Goal: Task Accomplishment & Management: Manage account settings

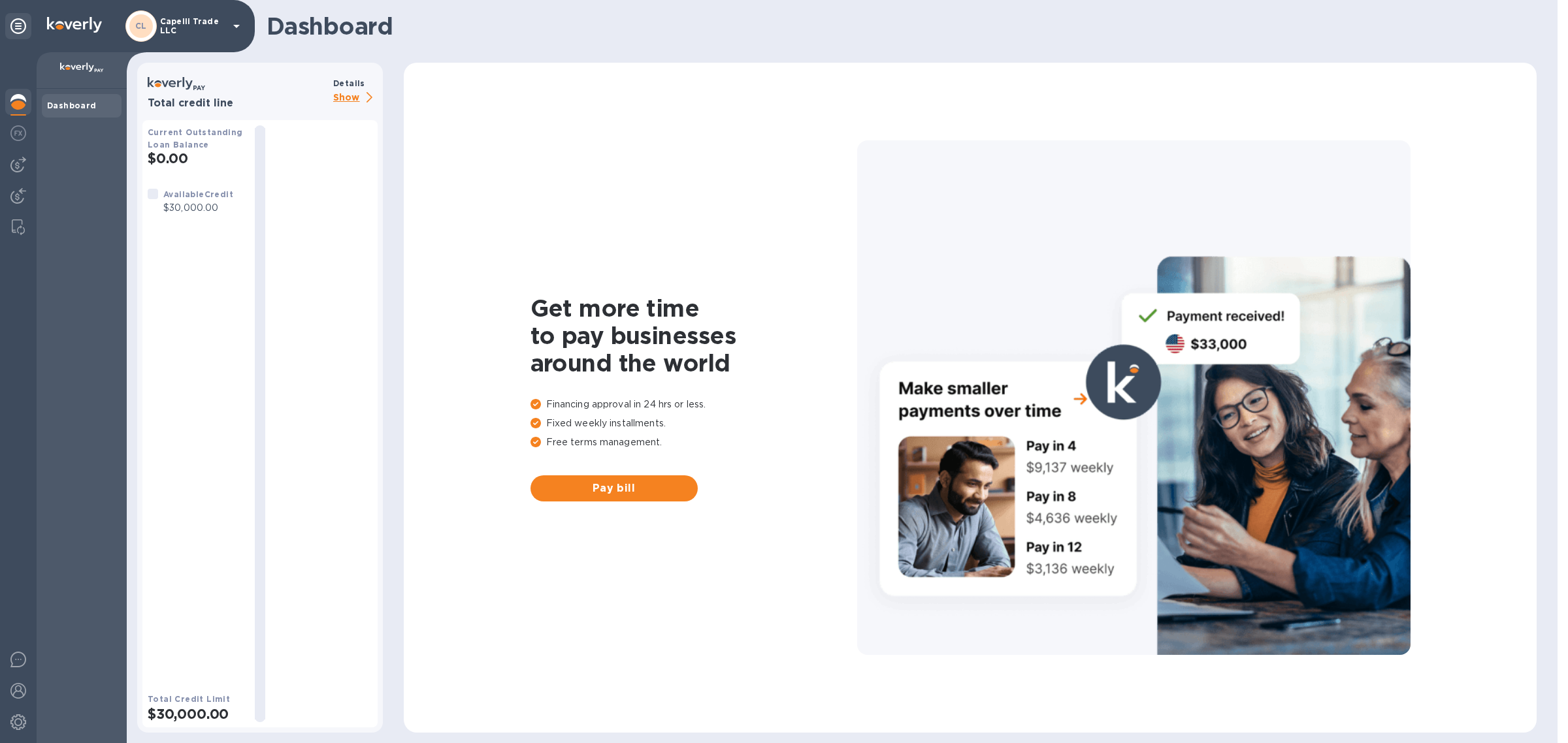
click at [349, 98] on p "Show" at bounding box center [355, 98] width 45 height 16
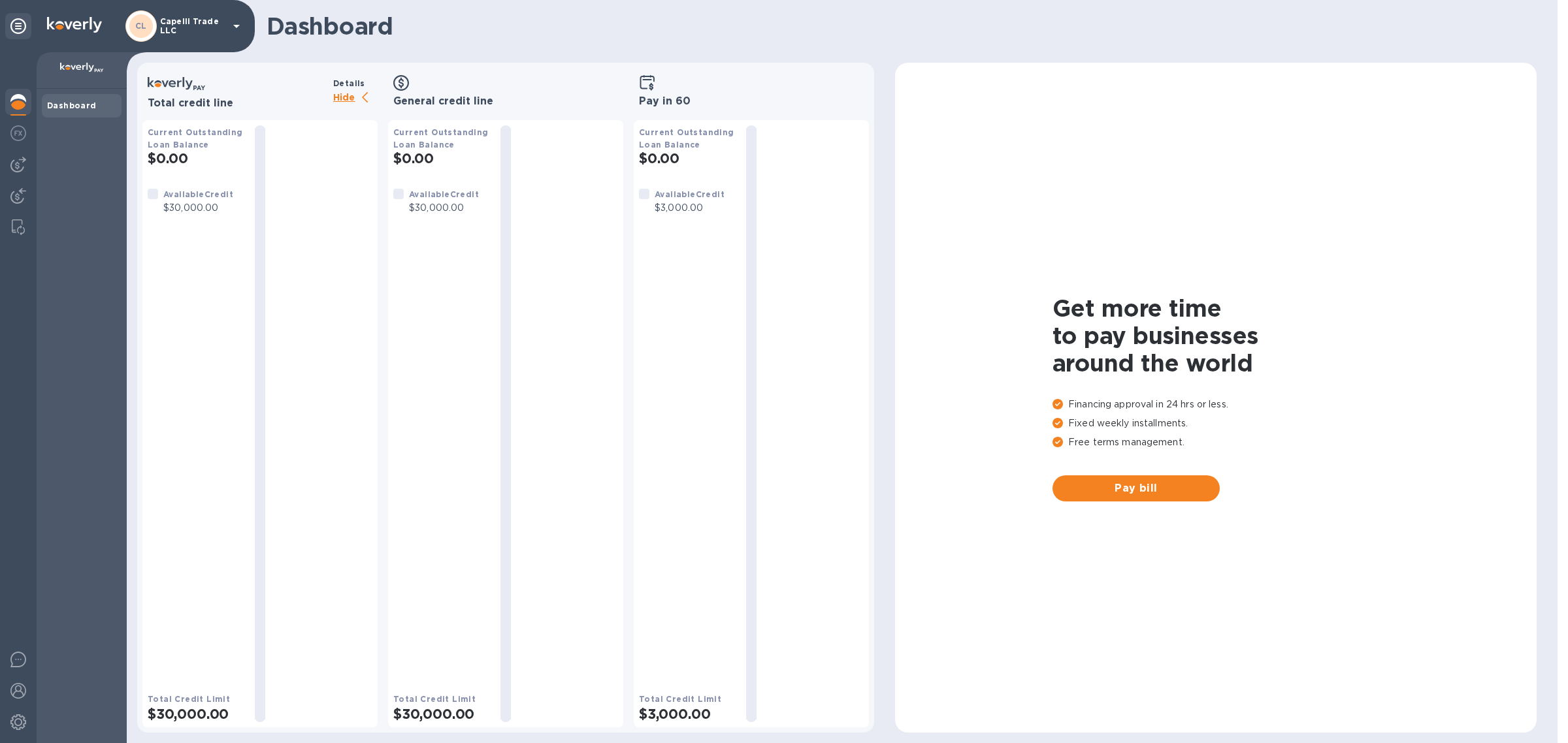
click at [349, 98] on p "Hide" at bounding box center [355, 98] width 45 height 16
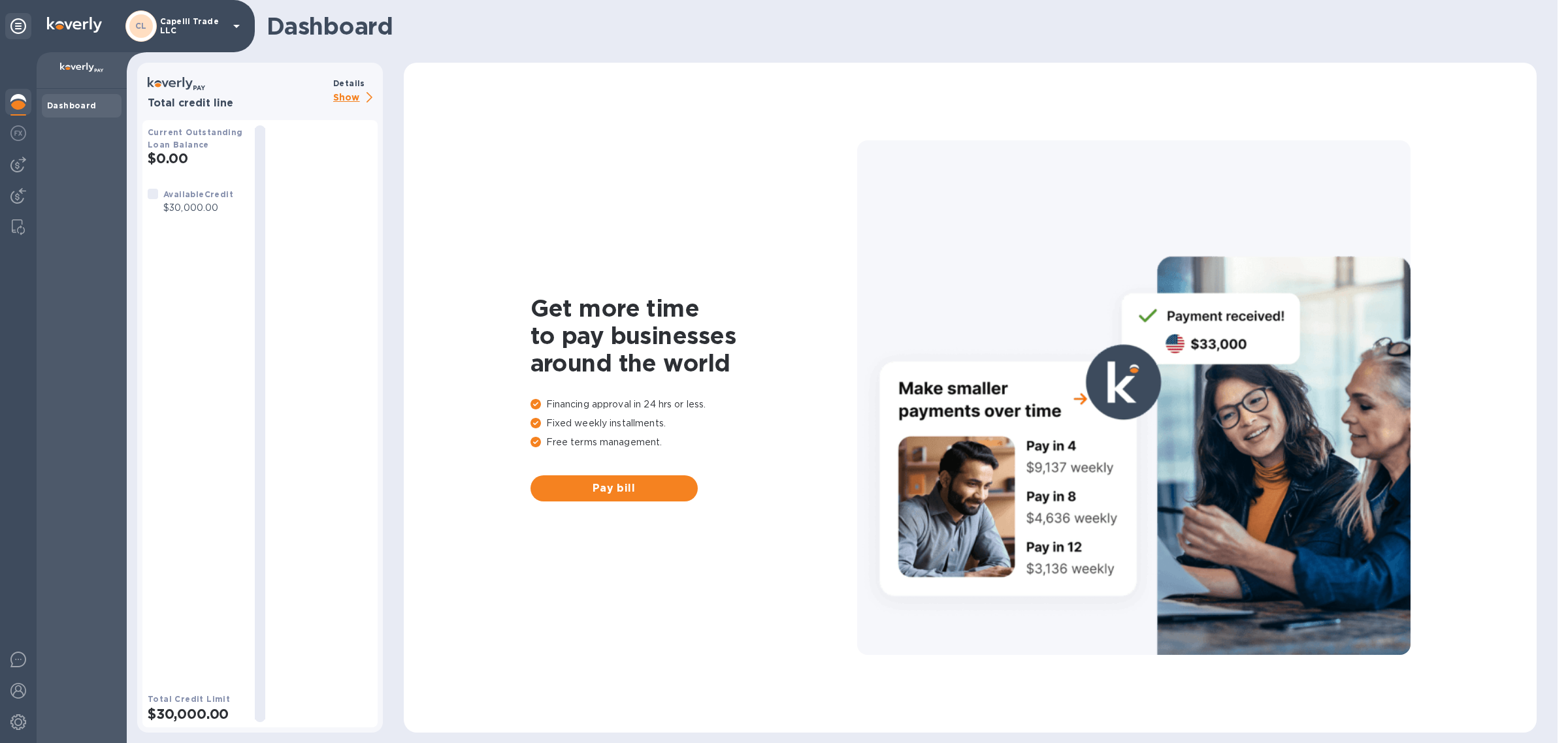
click at [20, 19] on icon at bounding box center [18, 26] width 16 height 16
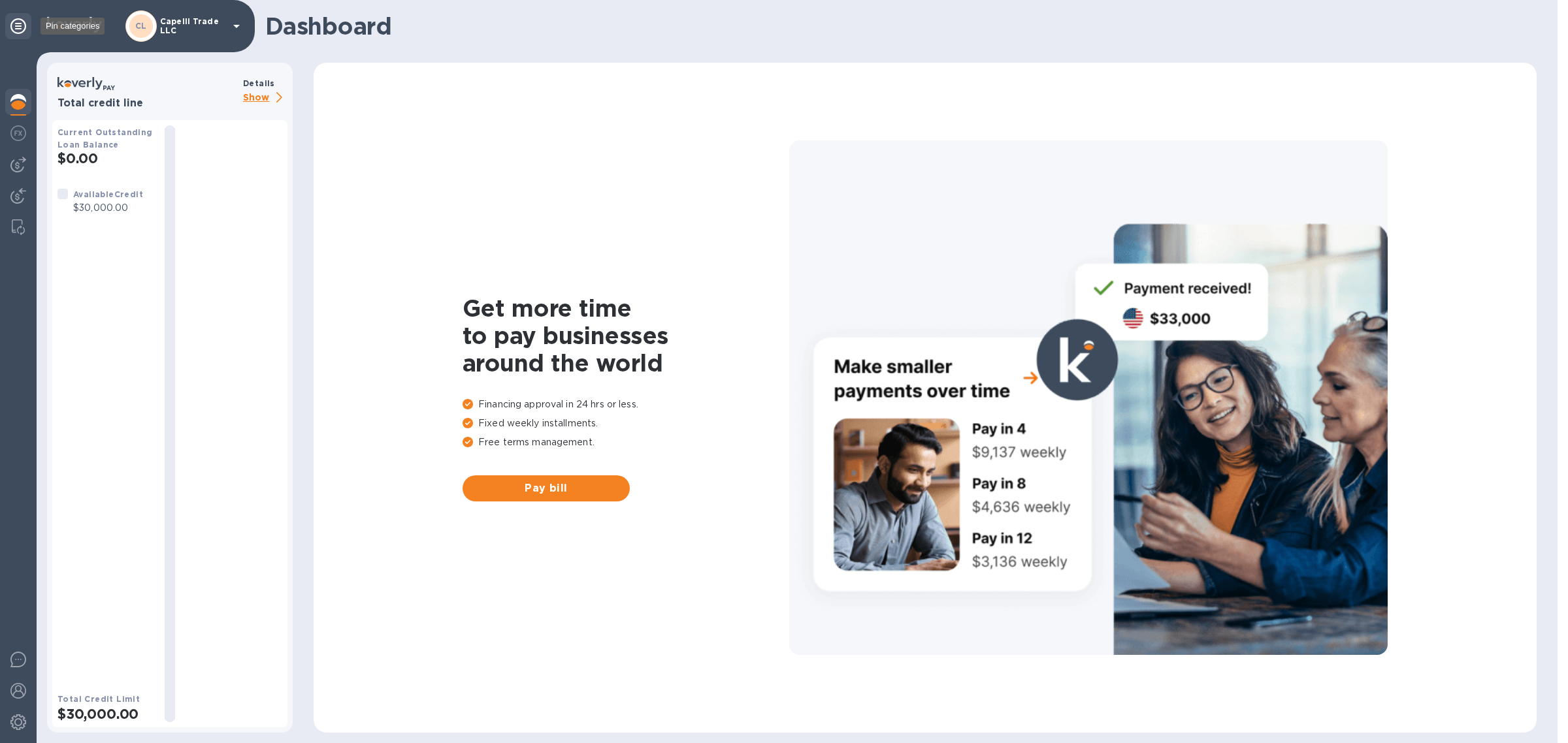
click at [20, 19] on icon at bounding box center [18, 26] width 16 height 16
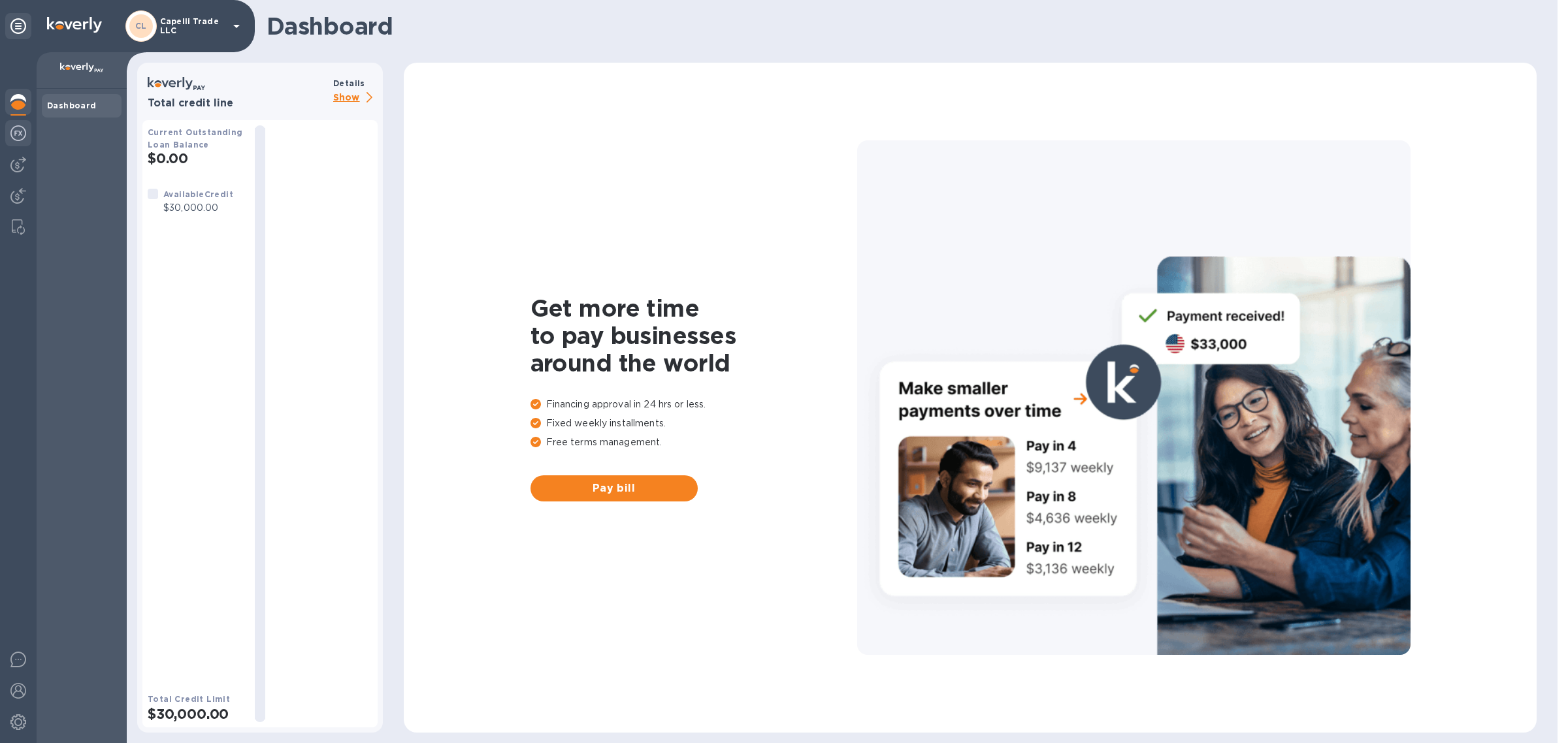
click at [23, 135] on img at bounding box center [18, 133] width 16 height 16
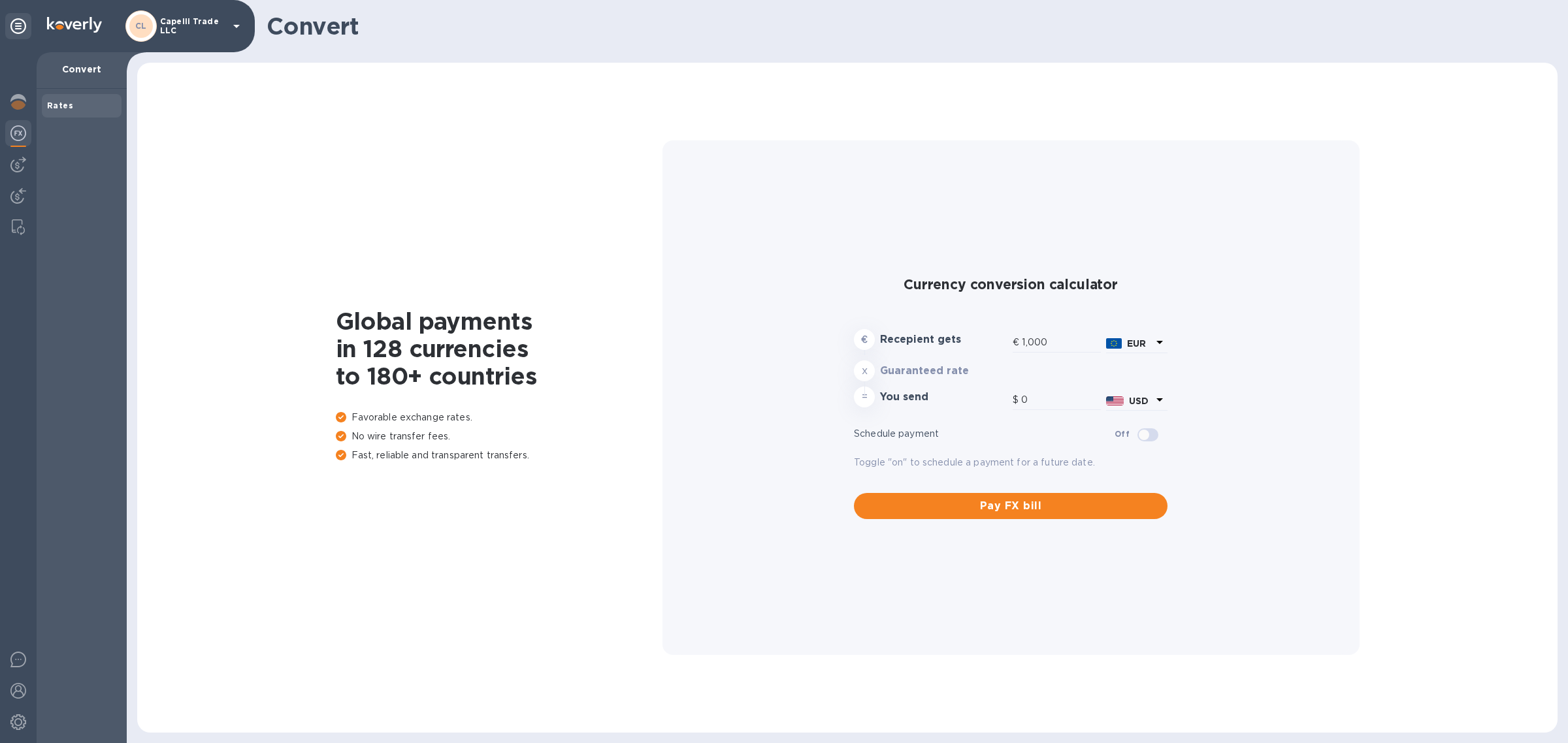
type input "1,180.59"
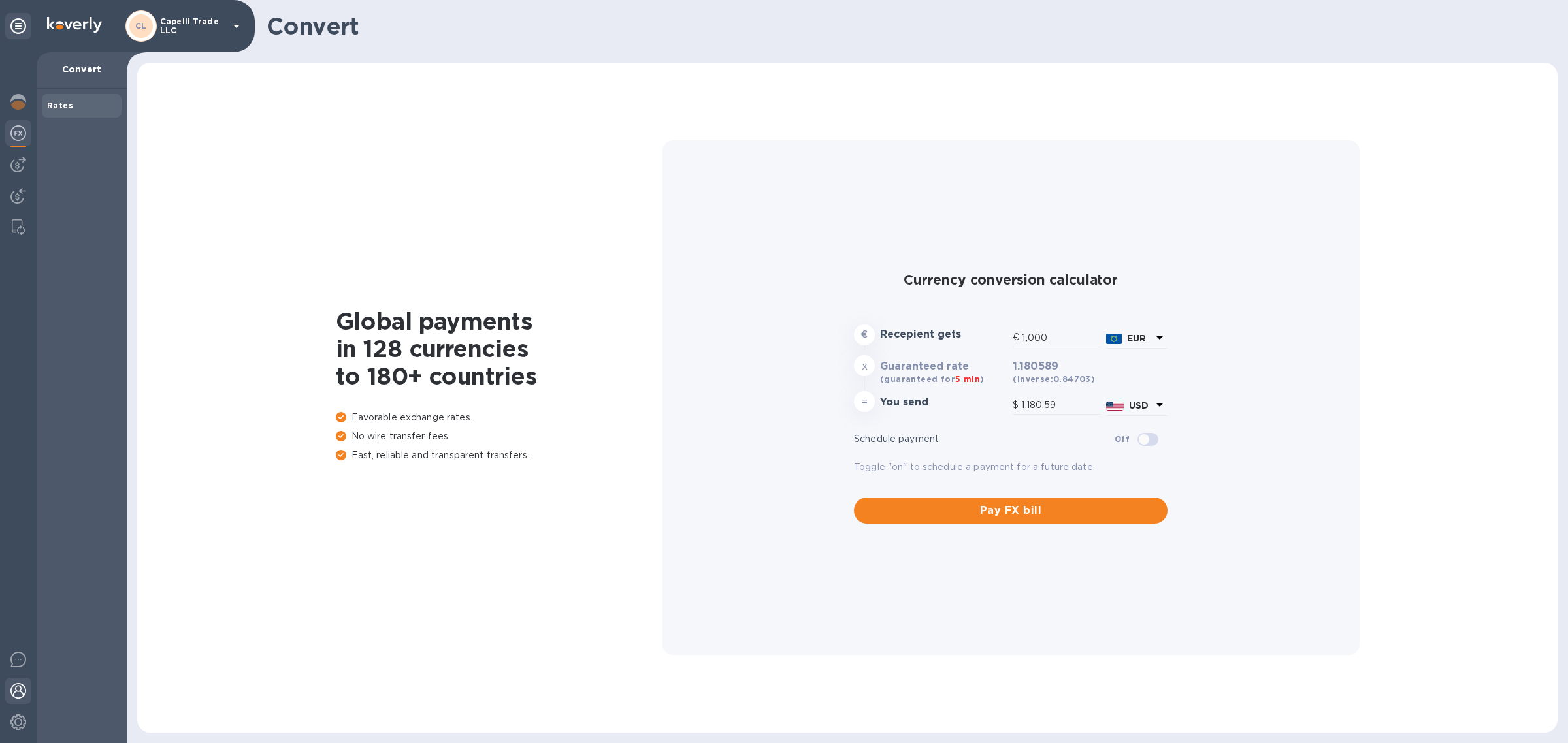
click at [20, 692] on img at bounding box center [18, 691] width 16 height 16
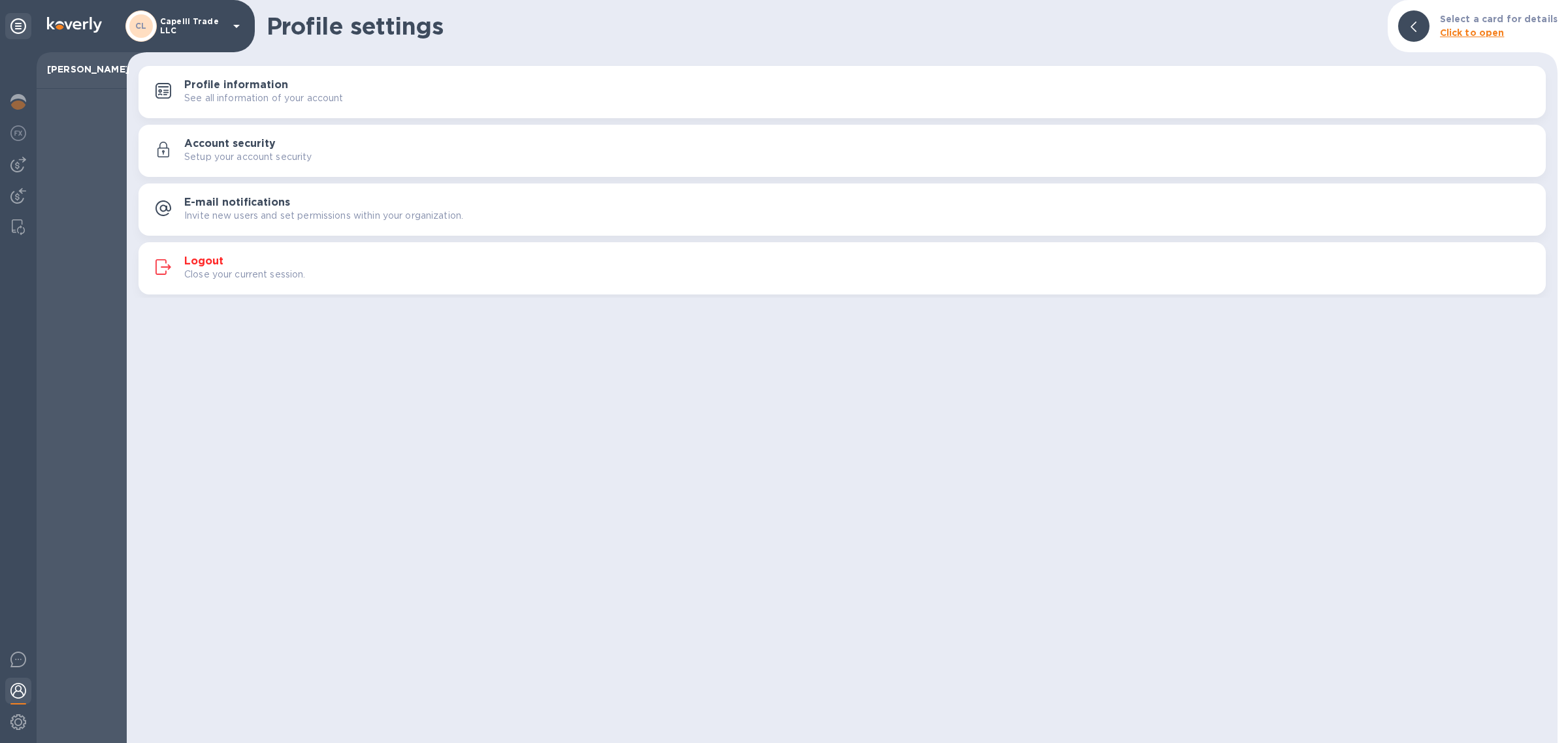
drag, startPoint x: 314, startPoint y: 540, endPoint x: 98, endPoint y: 122, distance: 470.5
click at [313, 533] on div "Profile settings Select a card for details Click to open Profile information Se…" at bounding box center [841, 371] width 1431 height 743
click at [63, 14] on div "[PERSON_NAME] Trade LLC" at bounding box center [127, 26] width 255 height 52
click at [211, 19] on p "Capelli Trade LLC" at bounding box center [192, 26] width 65 height 19
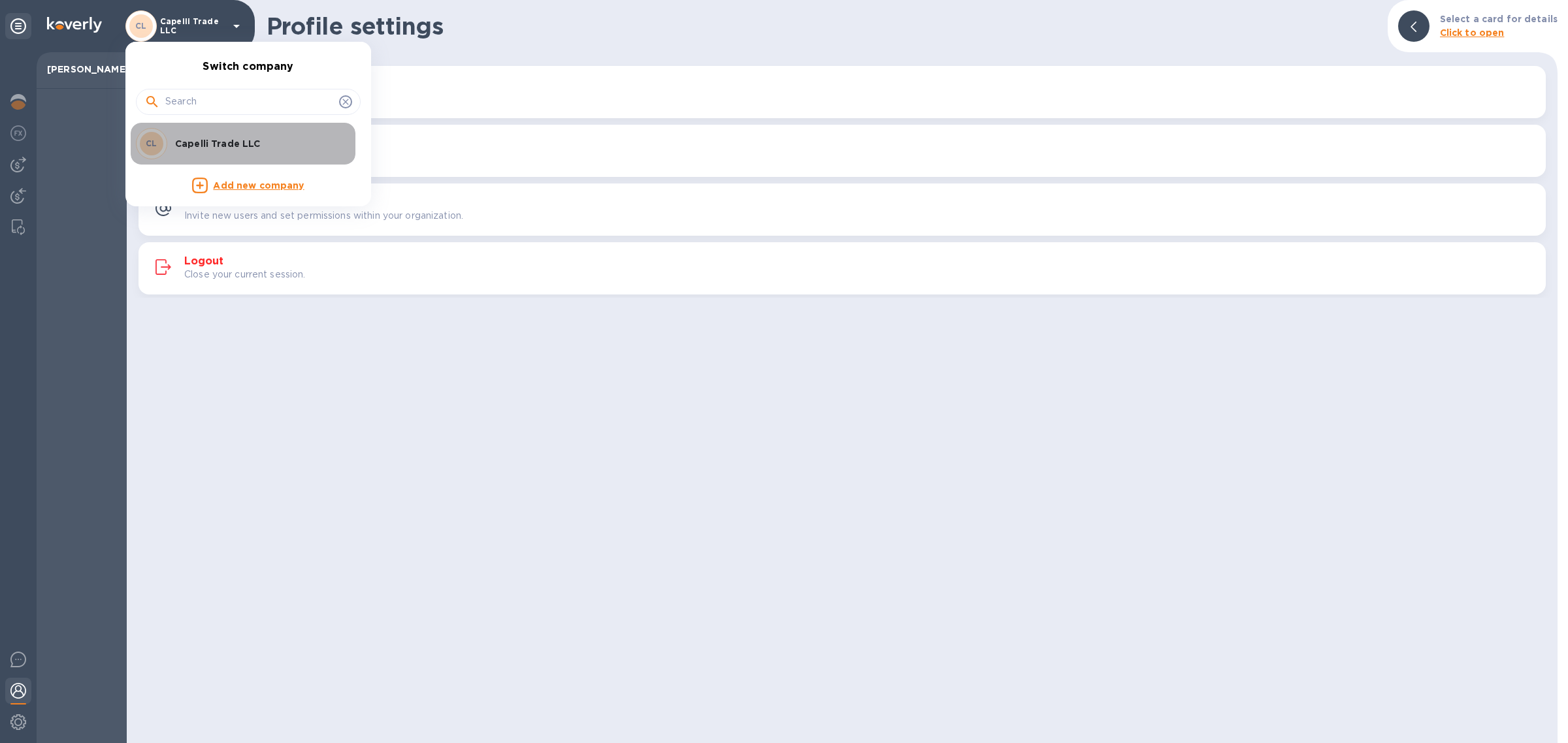
click at [184, 136] on div "[PERSON_NAME] Trade LLC" at bounding box center [238, 144] width 203 height 32
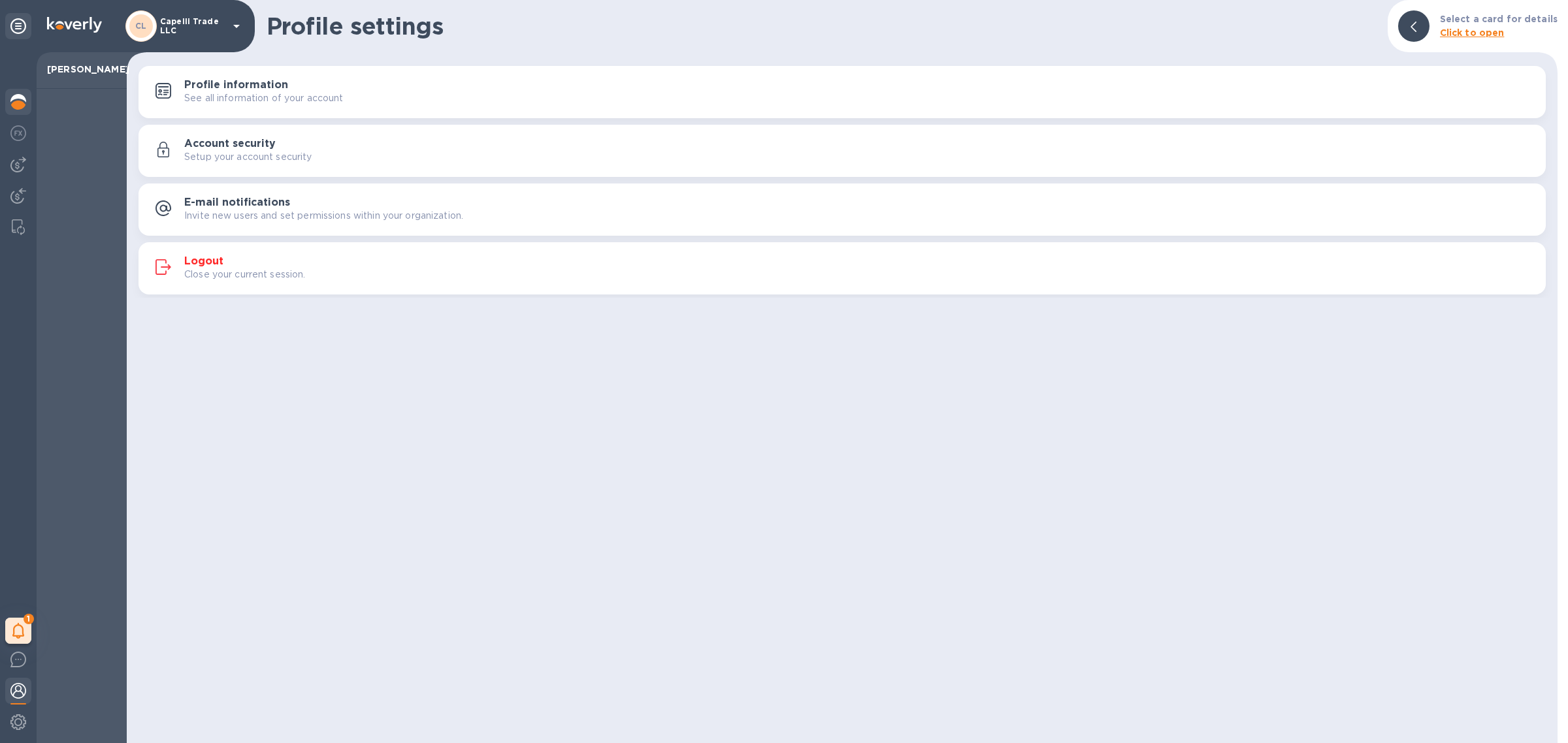
click at [11, 108] on img at bounding box center [18, 102] width 16 height 16
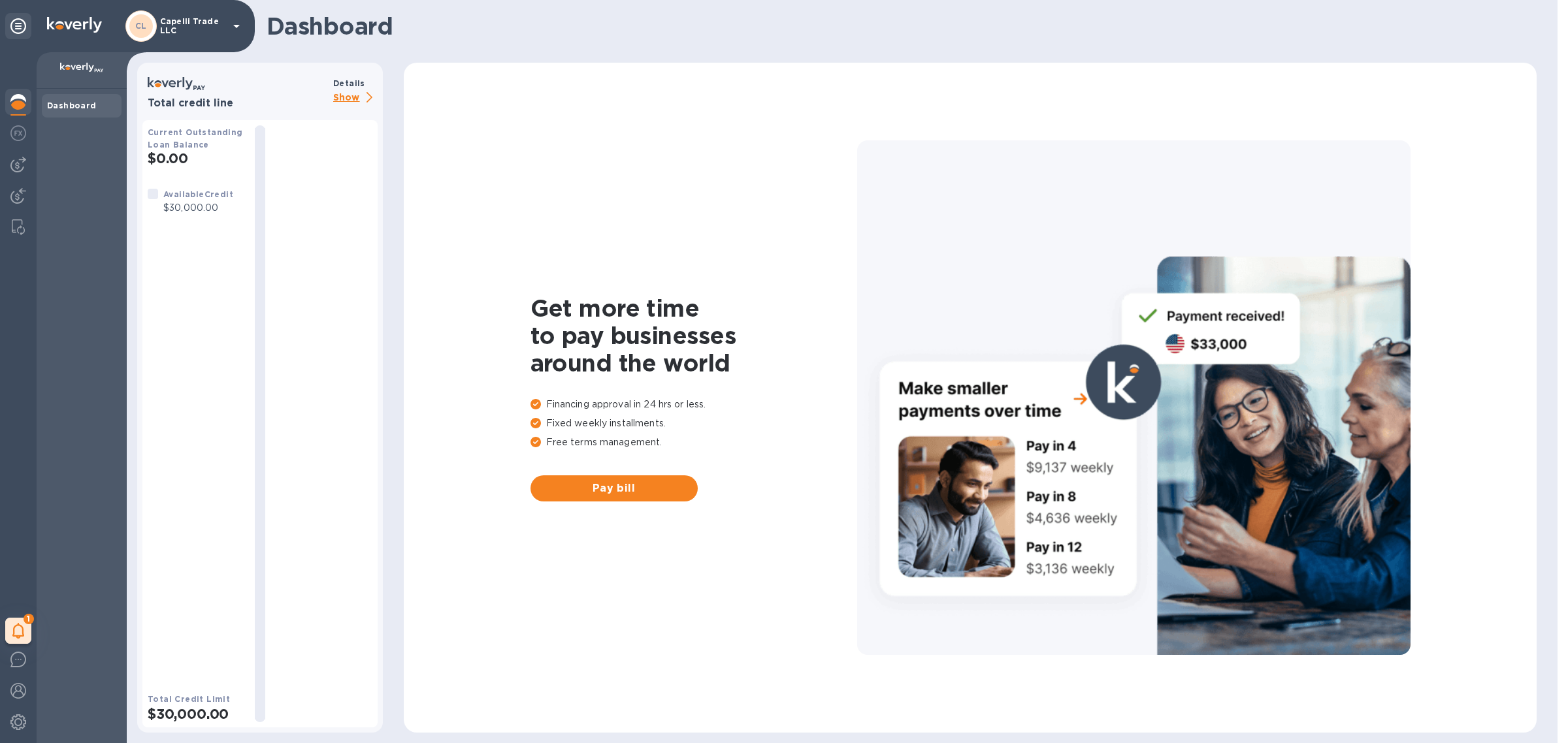
click at [362, 96] on p "Show" at bounding box center [355, 98] width 45 height 16
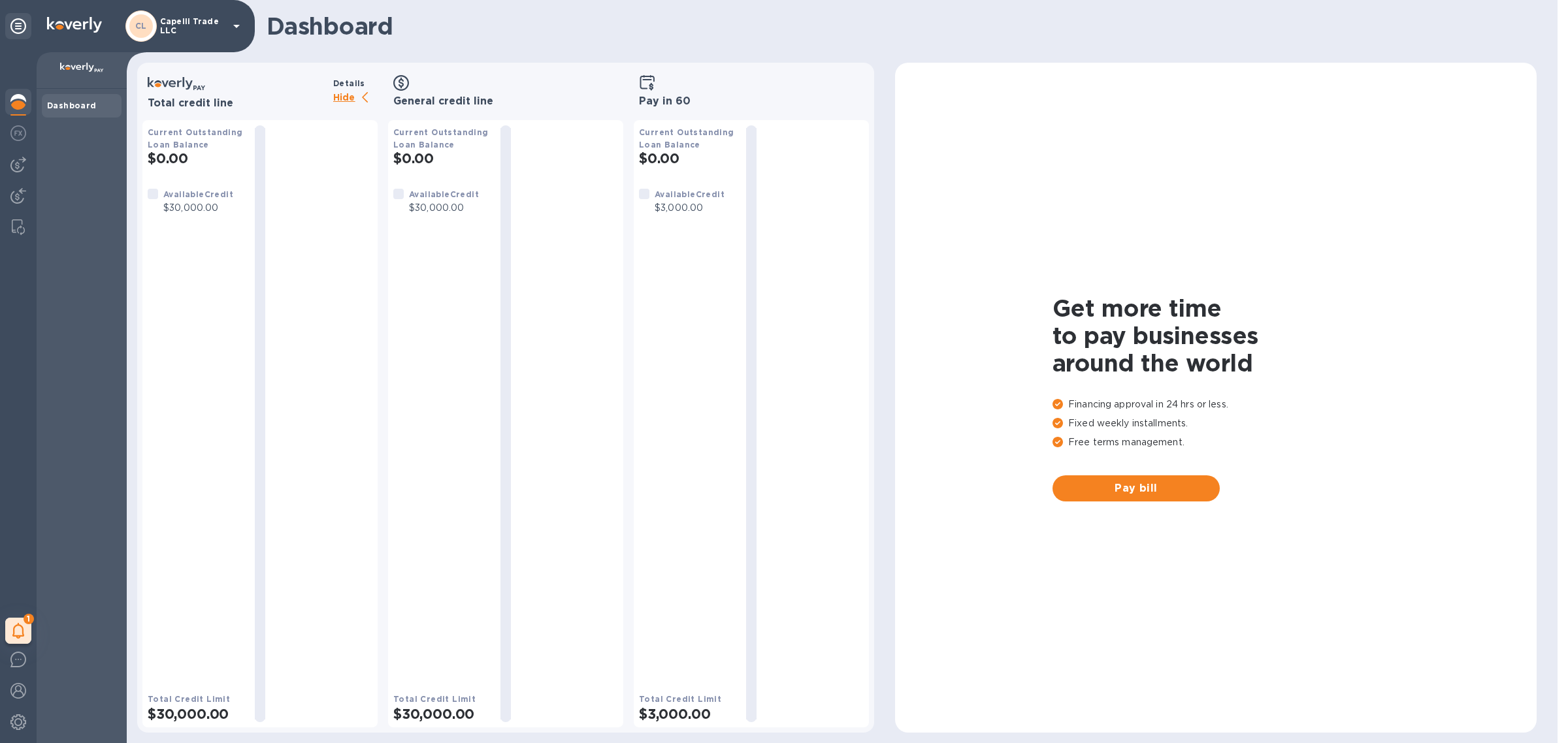
click at [30, 26] on div at bounding box center [19, 26] width 26 height 26
click at [2, 24] on div "[PERSON_NAME] Trade LLC" at bounding box center [127, 26] width 255 height 52
click at [65, 104] on b "Dashboard" at bounding box center [71, 105] width 49 height 10
click at [19, 23] on icon at bounding box center [18, 26] width 16 height 16
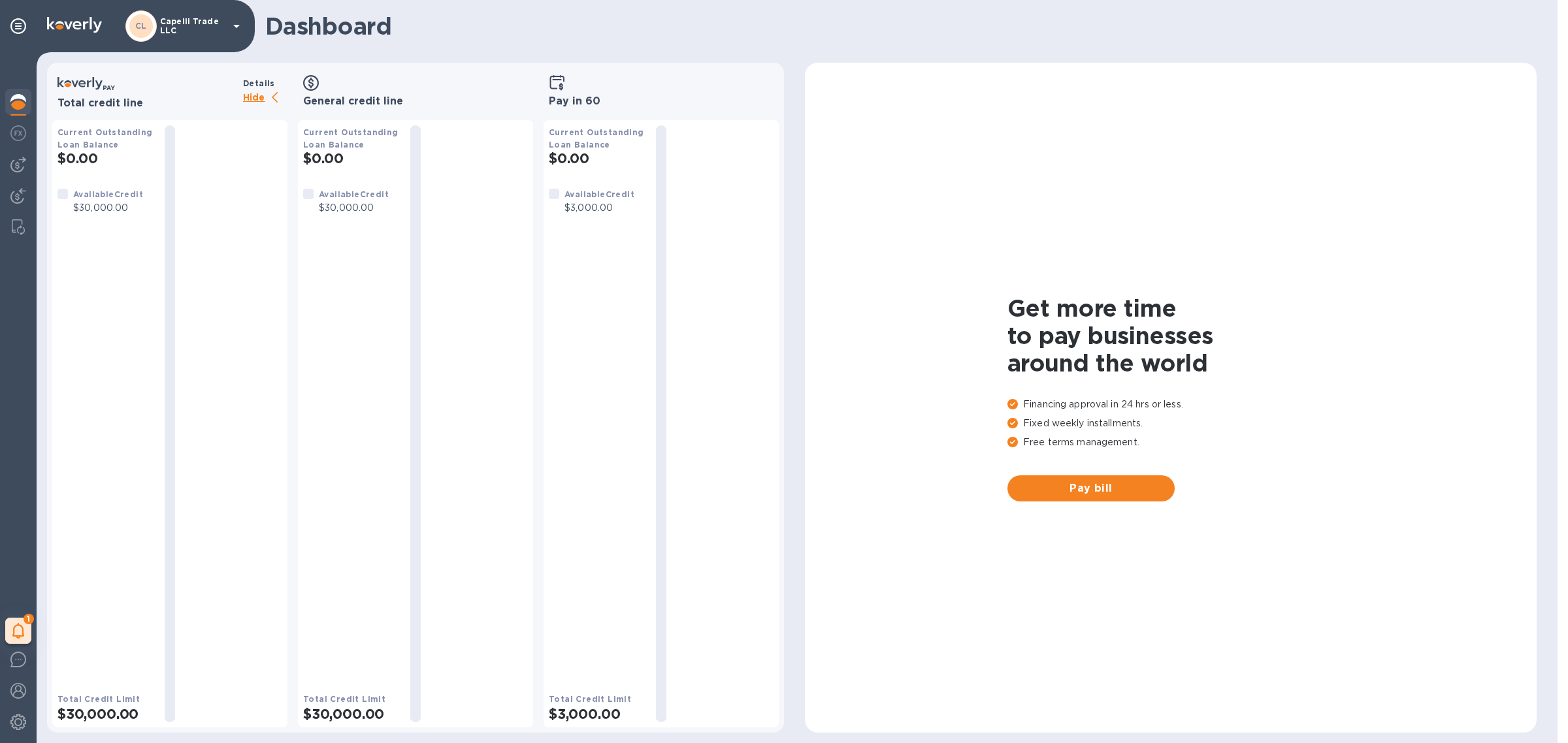
click at [78, 17] on img at bounding box center [74, 25] width 55 height 16
click at [21, 23] on icon at bounding box center [18, 26] width 16 height 16
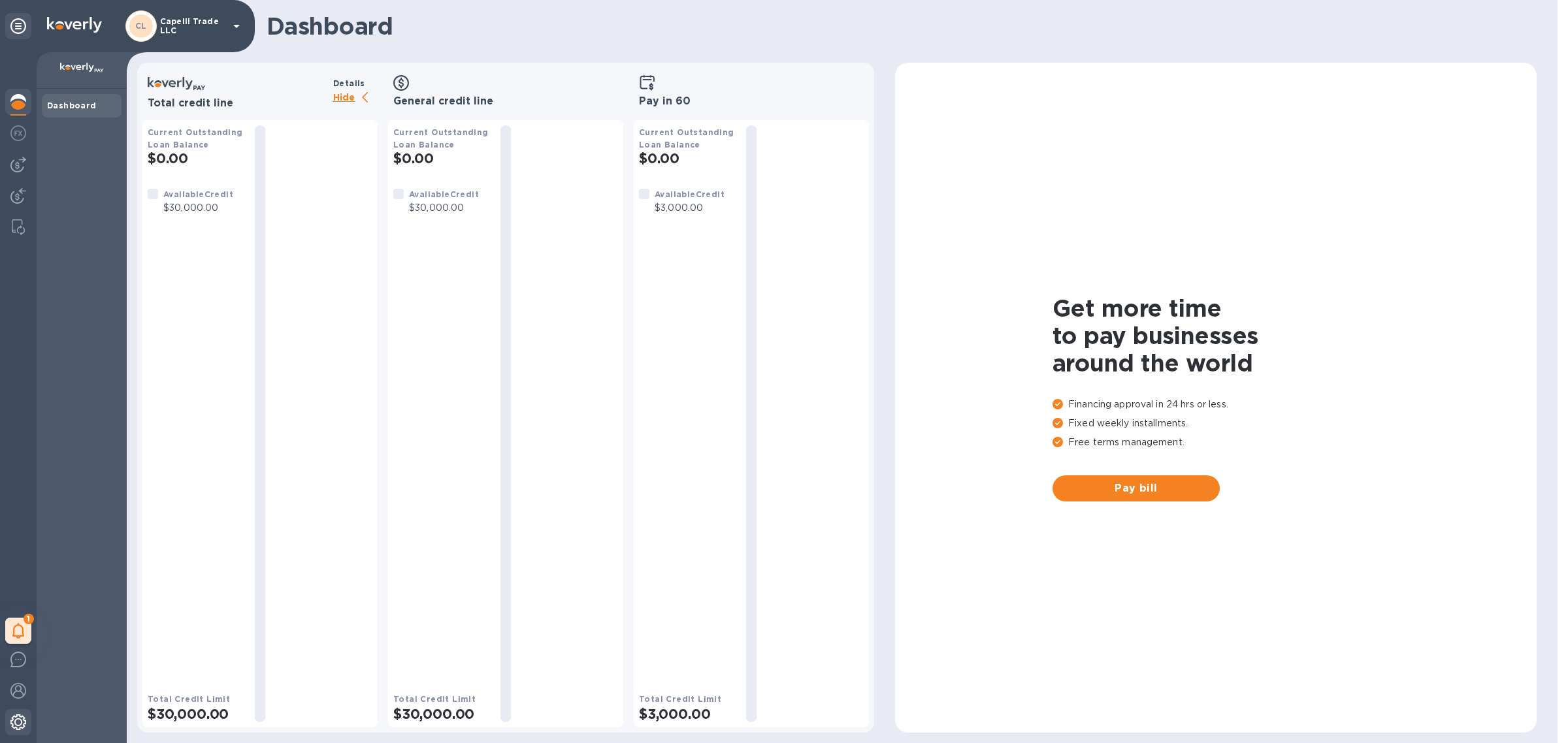
click at [21, 725] on img at bounding box center [18, 722] width 16 height 16
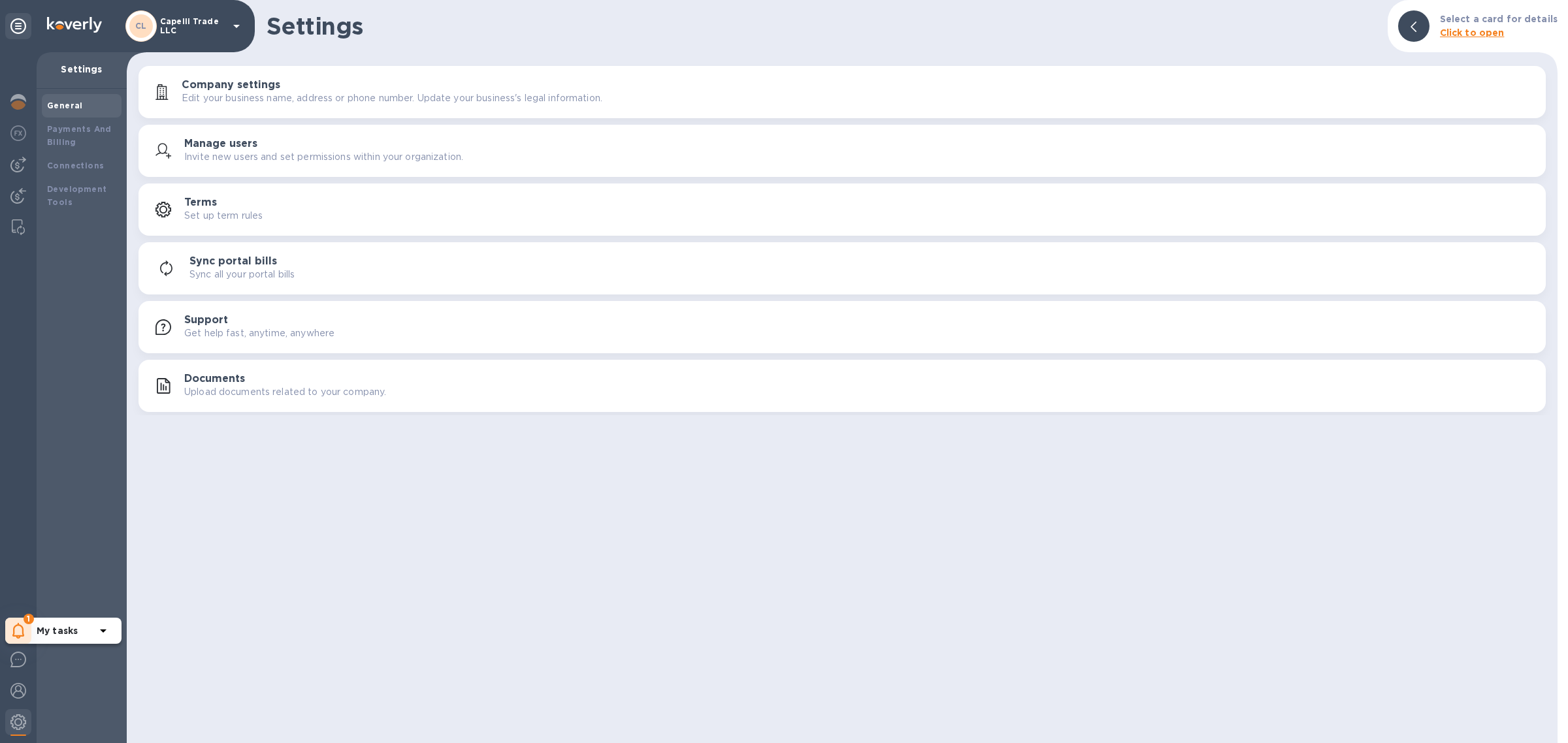
click at [14, 629] on icon at bounding box center [18, 631] width 12 height 16
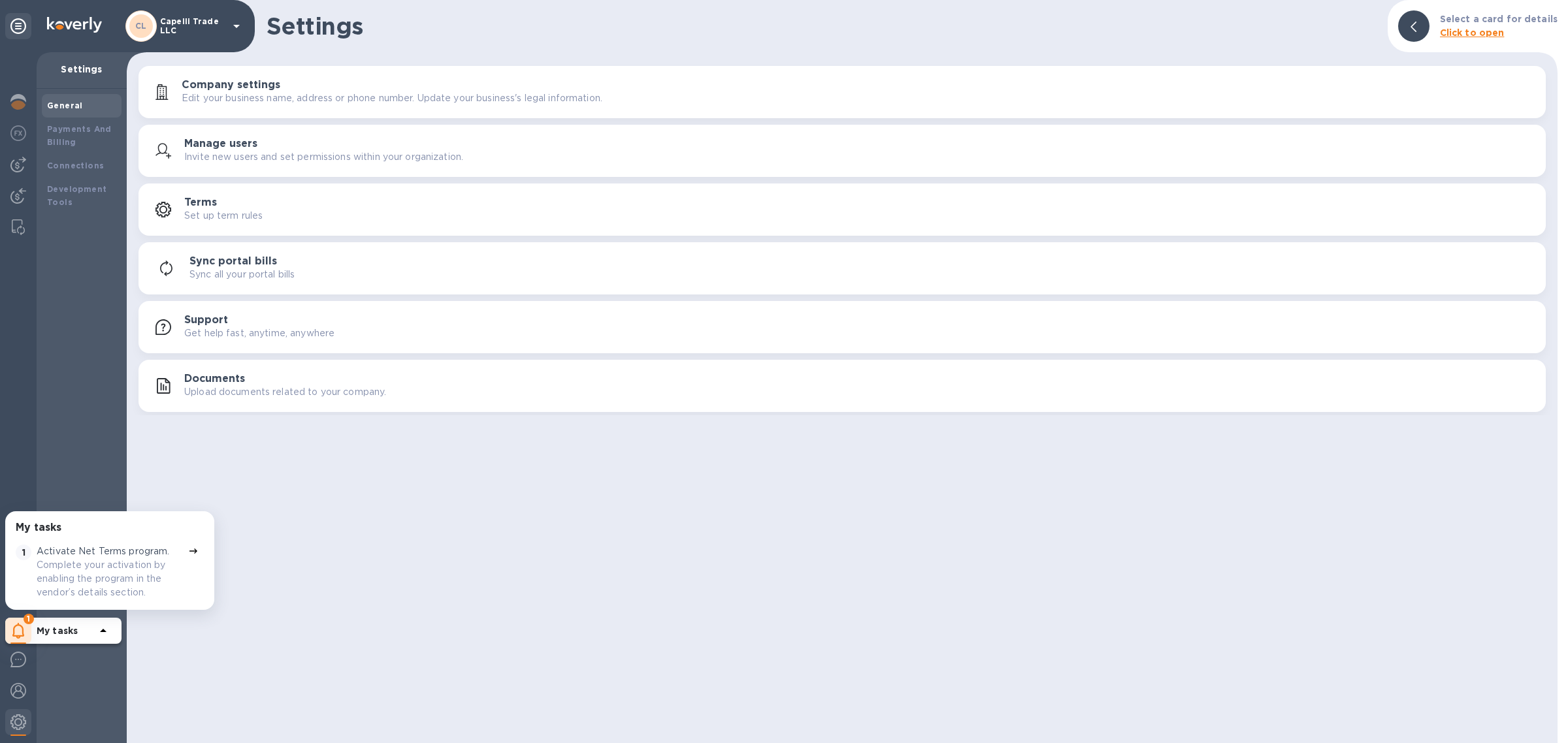
click at [96, 373] on div "General Payments And Billing Connections Development Tools" at bounding box center [81, 416] width 90 height 654
click at [89, 34] on div "[PERSON_NAME] Trade LLC" at bounding box center [127, 26] width 255 height 52
click at [21, 138] on img at bounding box center [18, 133] width 16 height 16
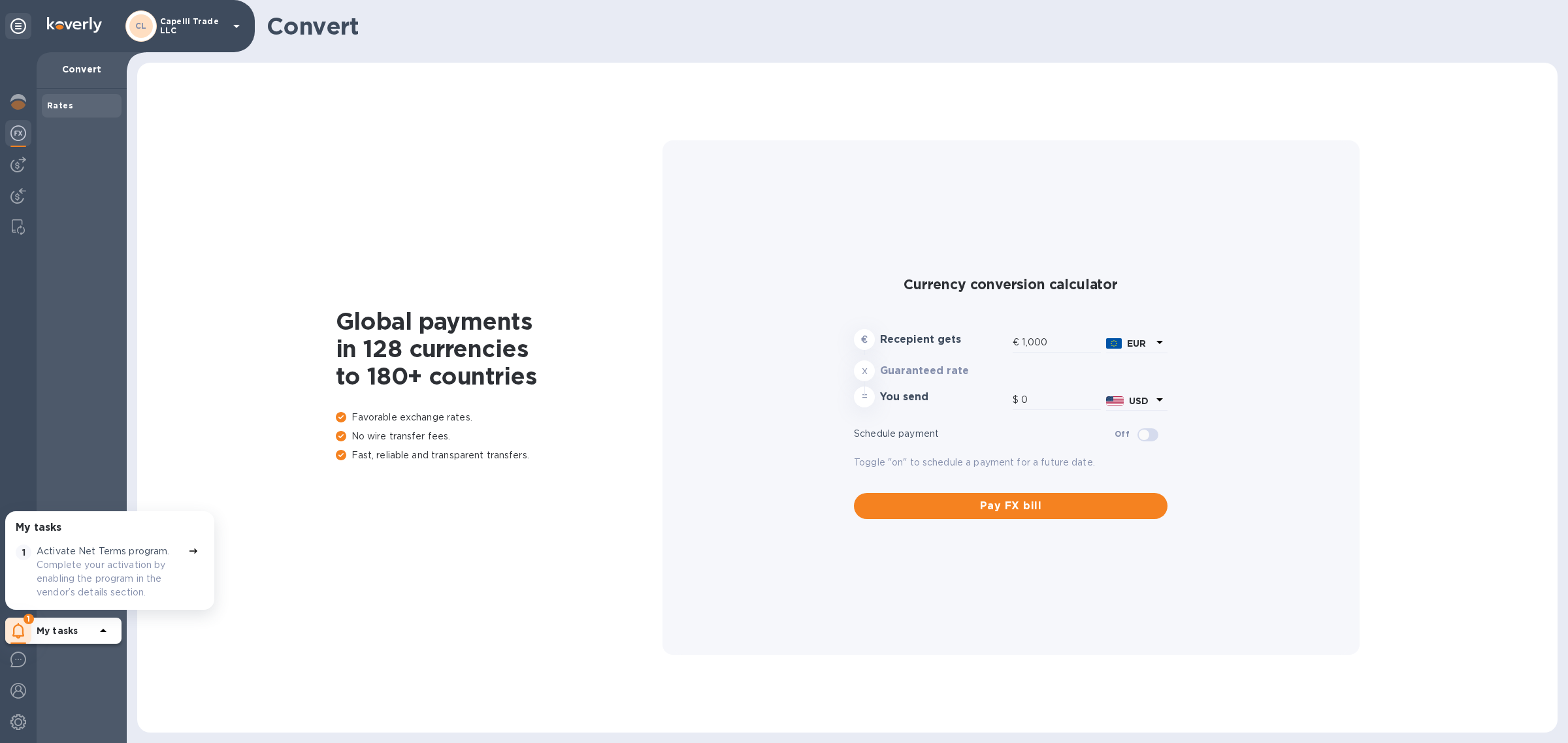
type input "1,180.59"
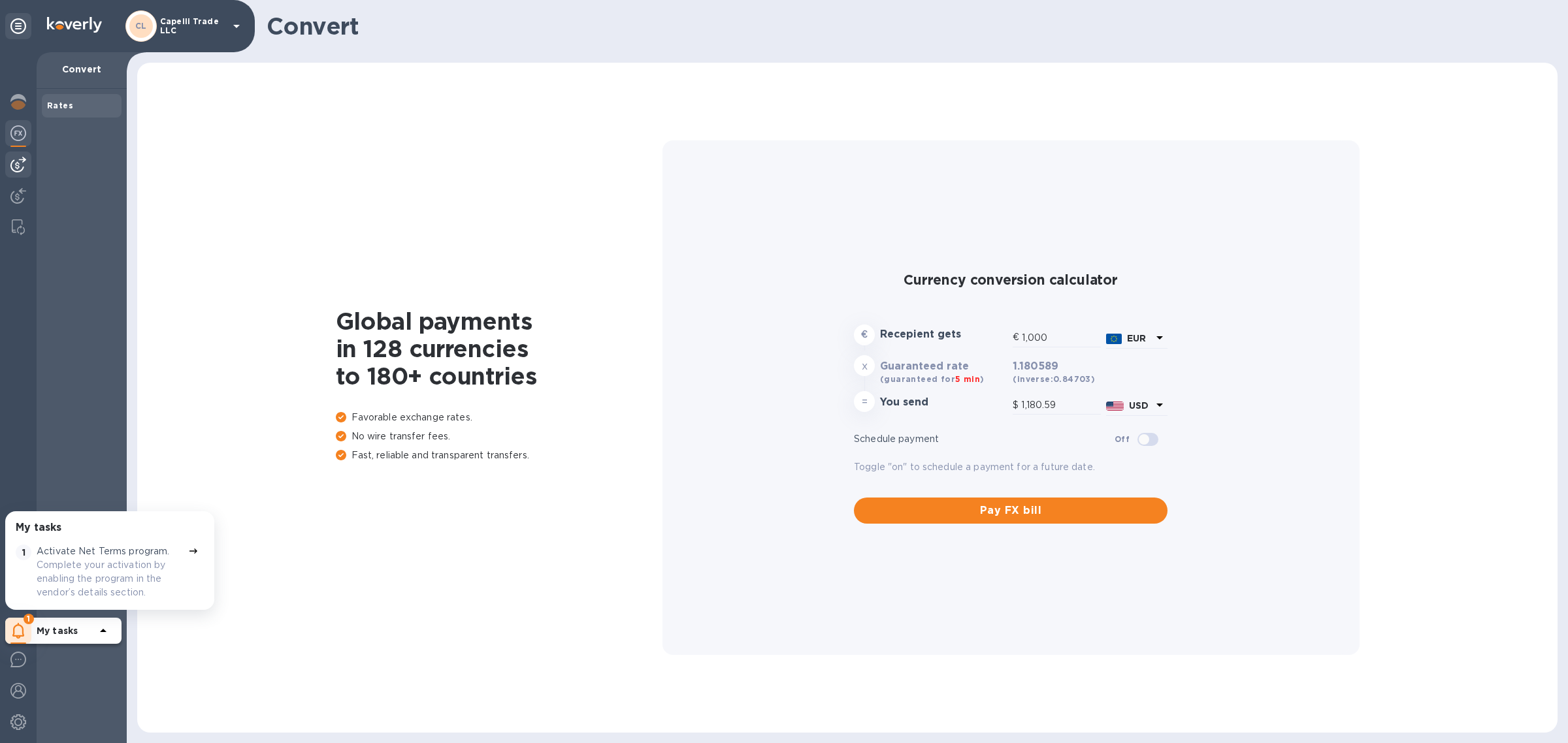
click at [16, 151] on div at bounding box center [19, 164] width 26 height 26
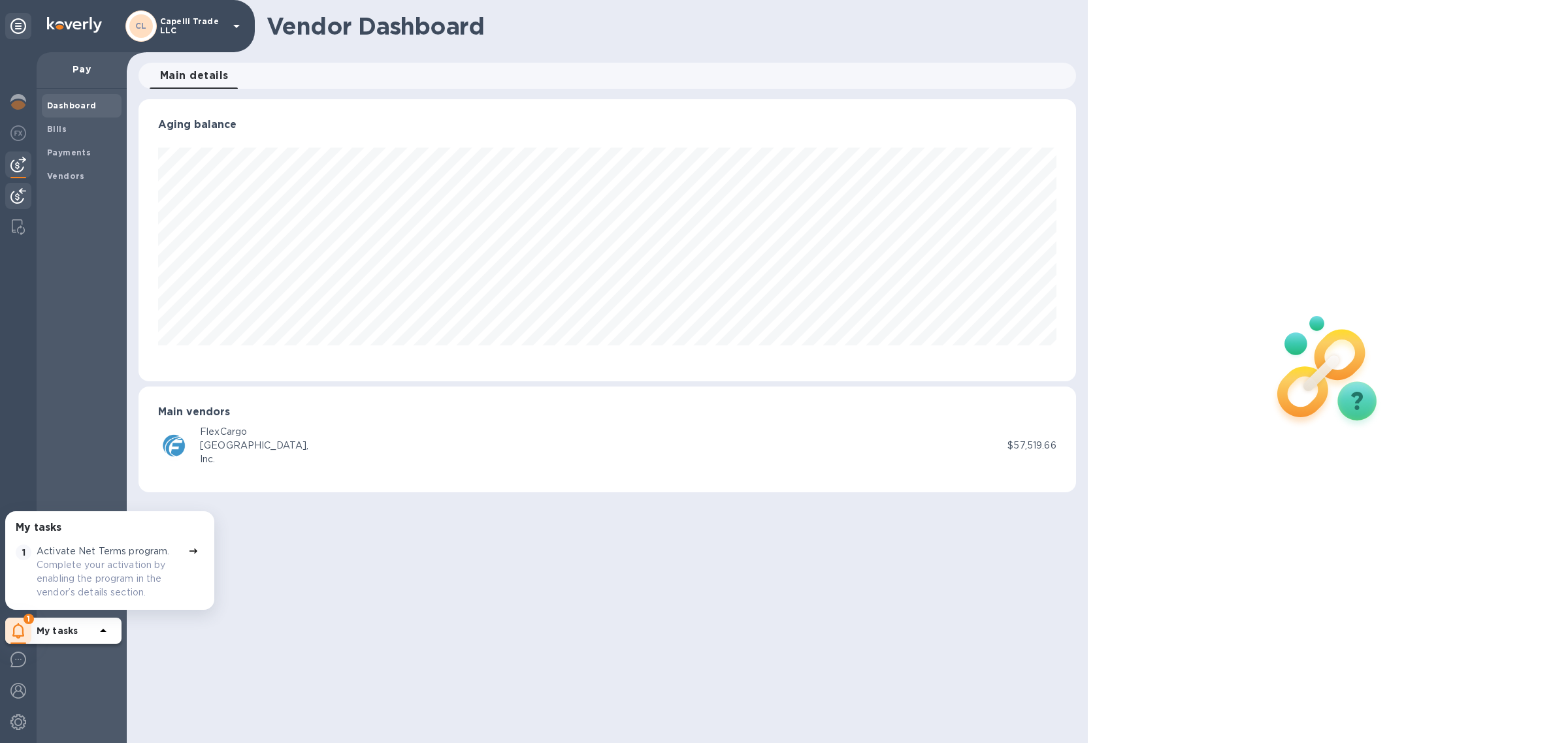
scroll to position [282, 938]
click at [15, 197] on img at bounding box center [18, 196] width 16 height 16
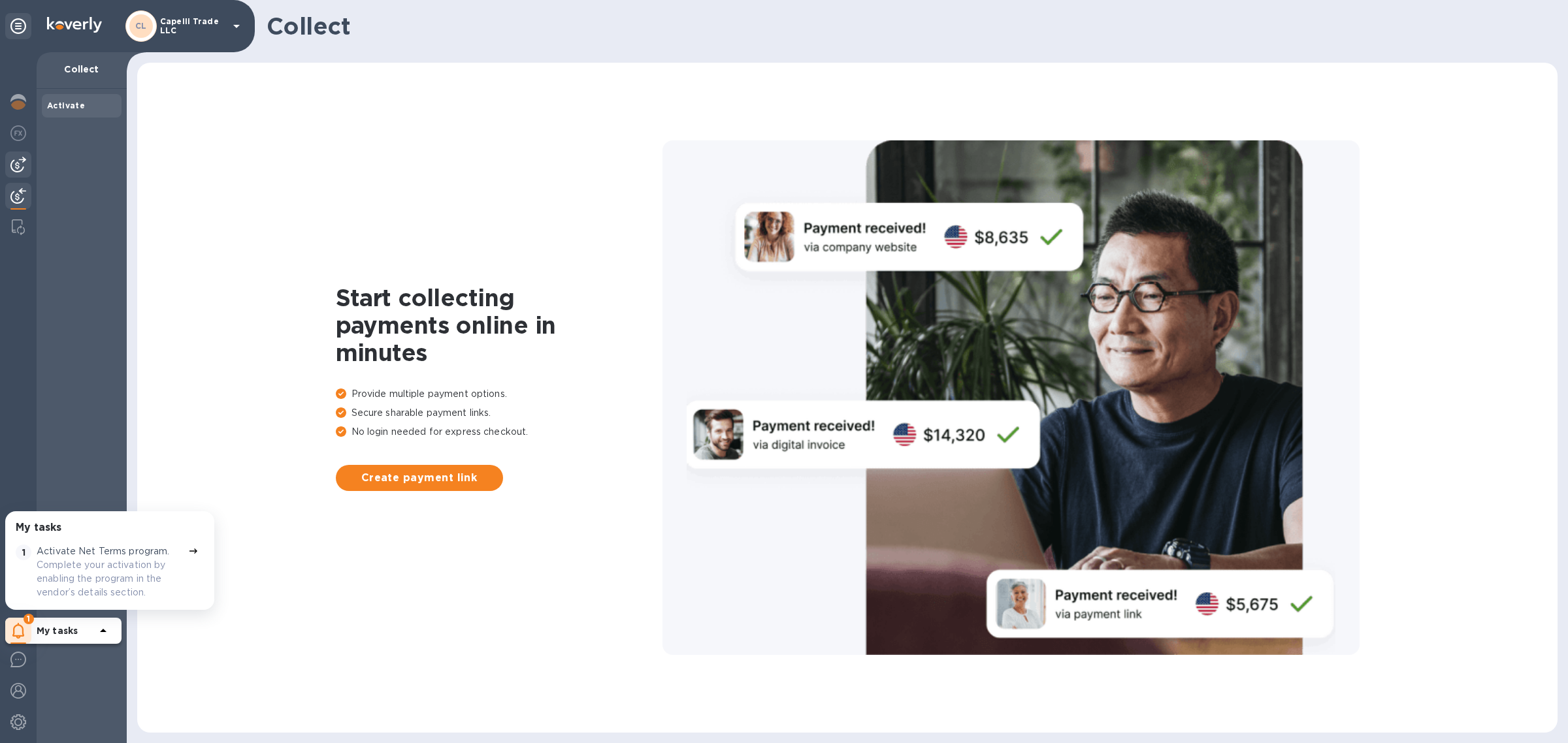
click at [10, 161] on img at bounding box center [18, 164] width 16 height 16
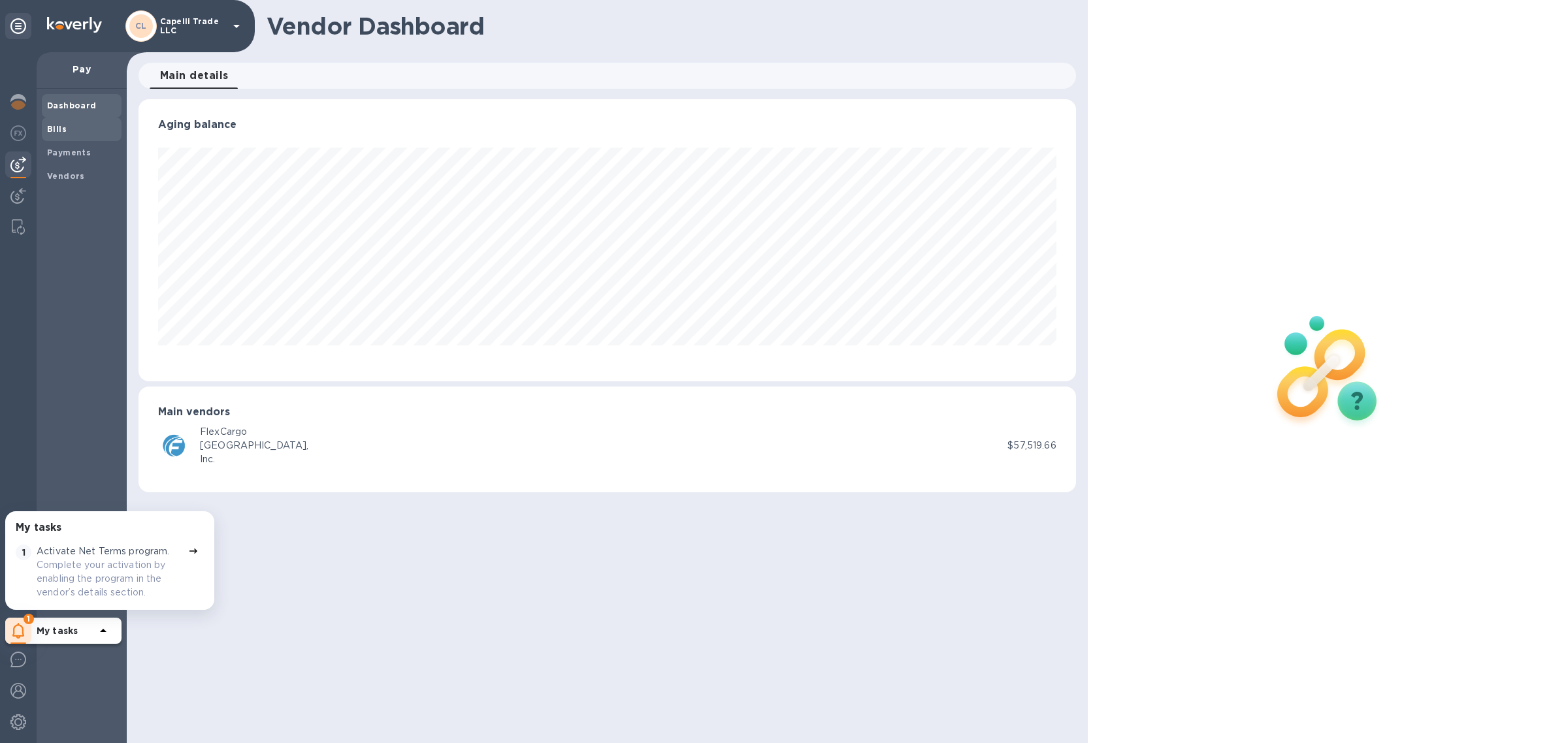
scroll to position [282, 938]
click at [58, 129] on b "Bills" at bounding box center [56, 129] width 20 height 10
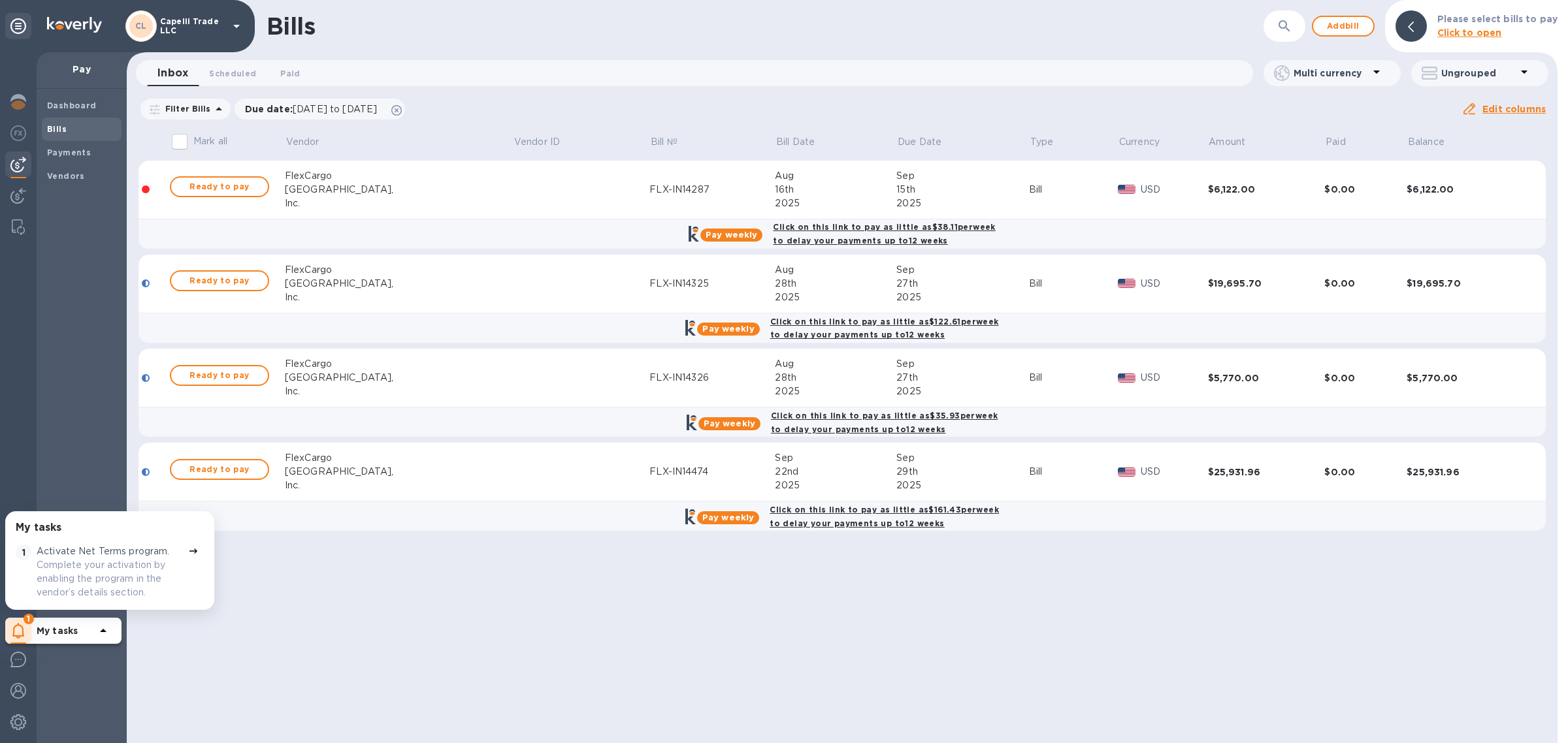
click at [388, 615] on div "Bills ​ Add bill Please select bills to pay Click to open Inbox 0 Scheduled 0 P…" at bounding box center [841, 371] width 1431 height 743
click at [197, 275] on span "Ready to pay" at bounding box center [219, 280] width 76 height 16
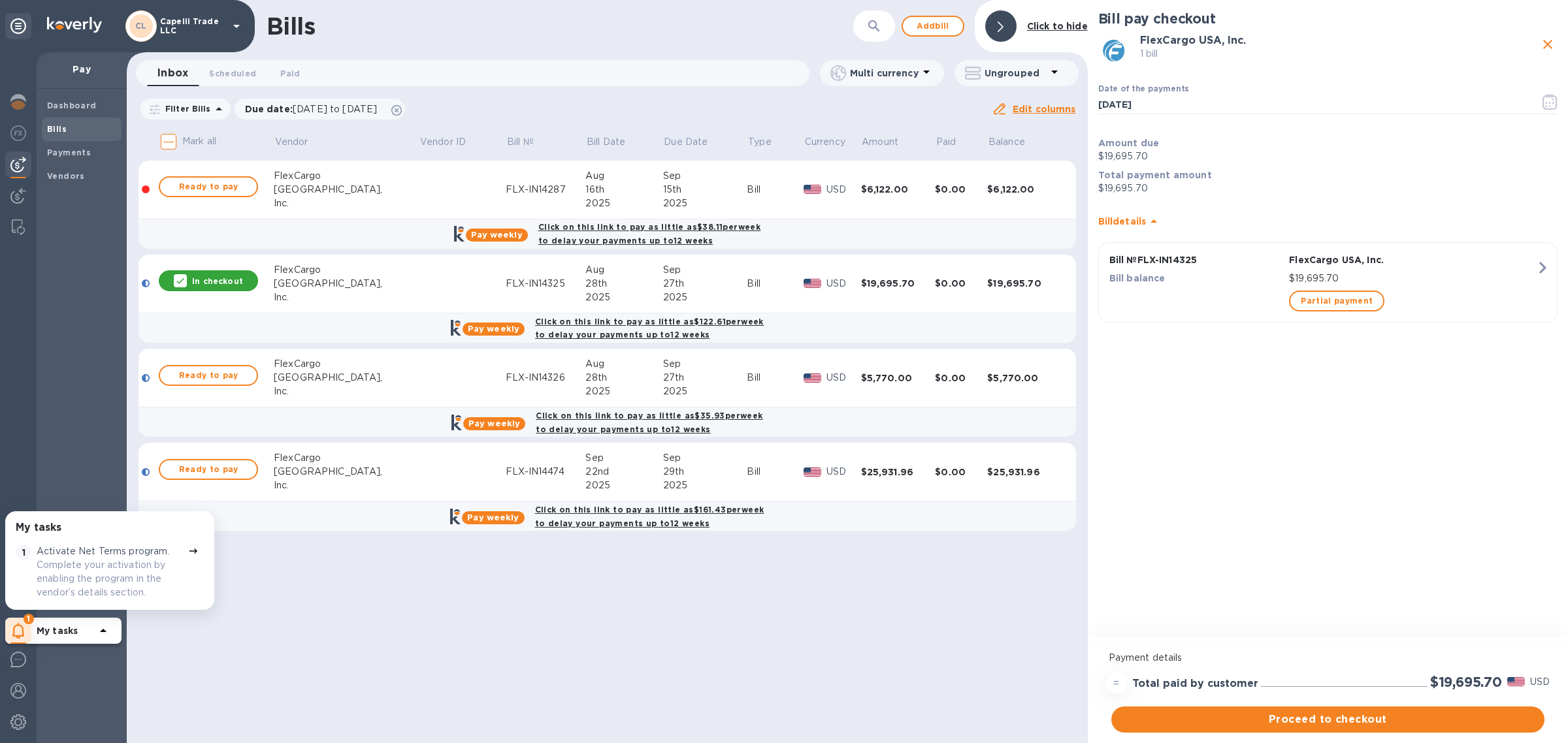
drag, startPoint x: 1329, startPoint y: 724, endPoint x: 1511, endPoint y: 276, distance: 483.6
click at [1439, 298] on div "Bill pay checkout FlexCargo USA, Inc. 1 bill Date of the payments 09/24/2025 ​ …" at bounding box center [1327, 371] width 480 height 743
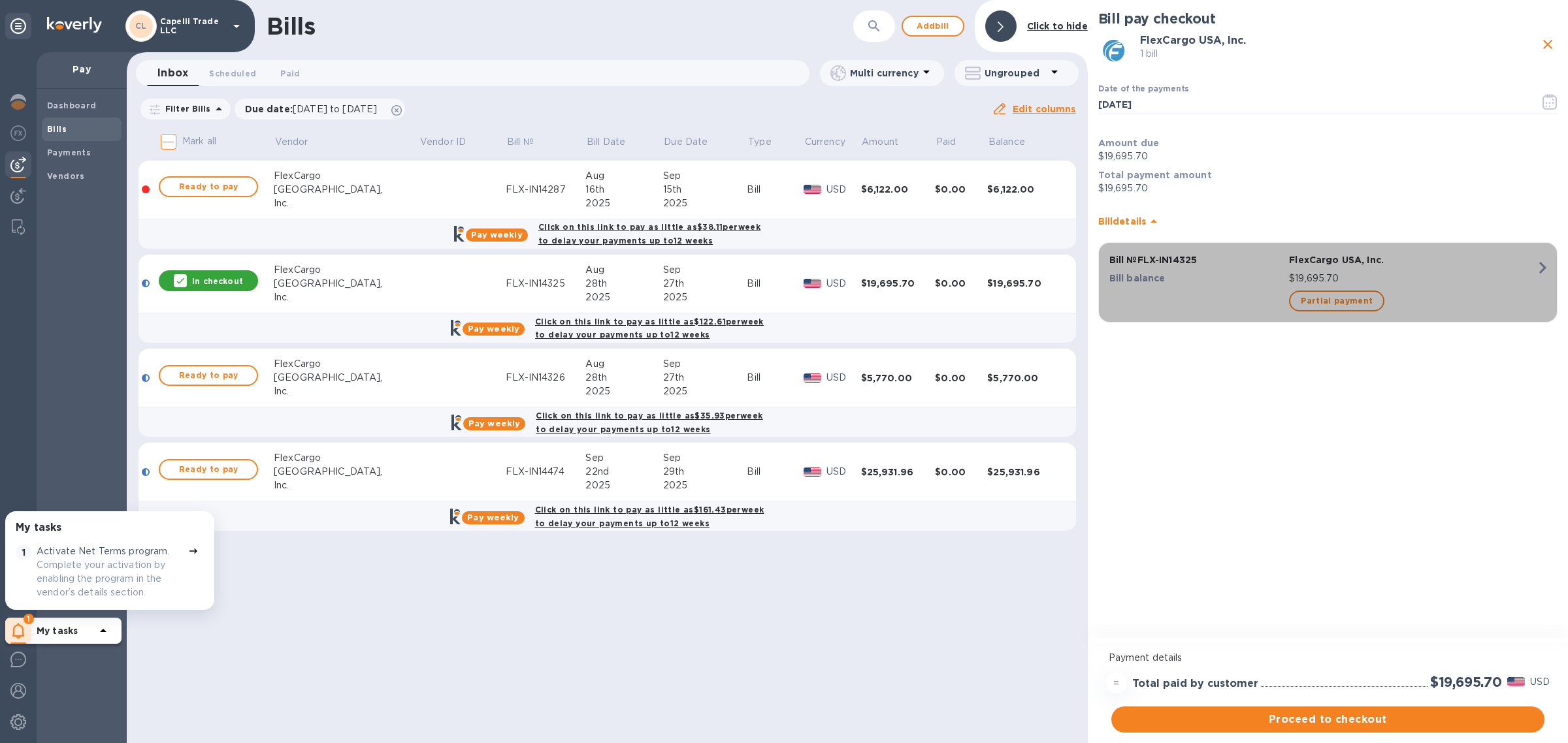
click at [1536, 276] on icon "button" at bounding box center [1543, 268] width 23 height 23
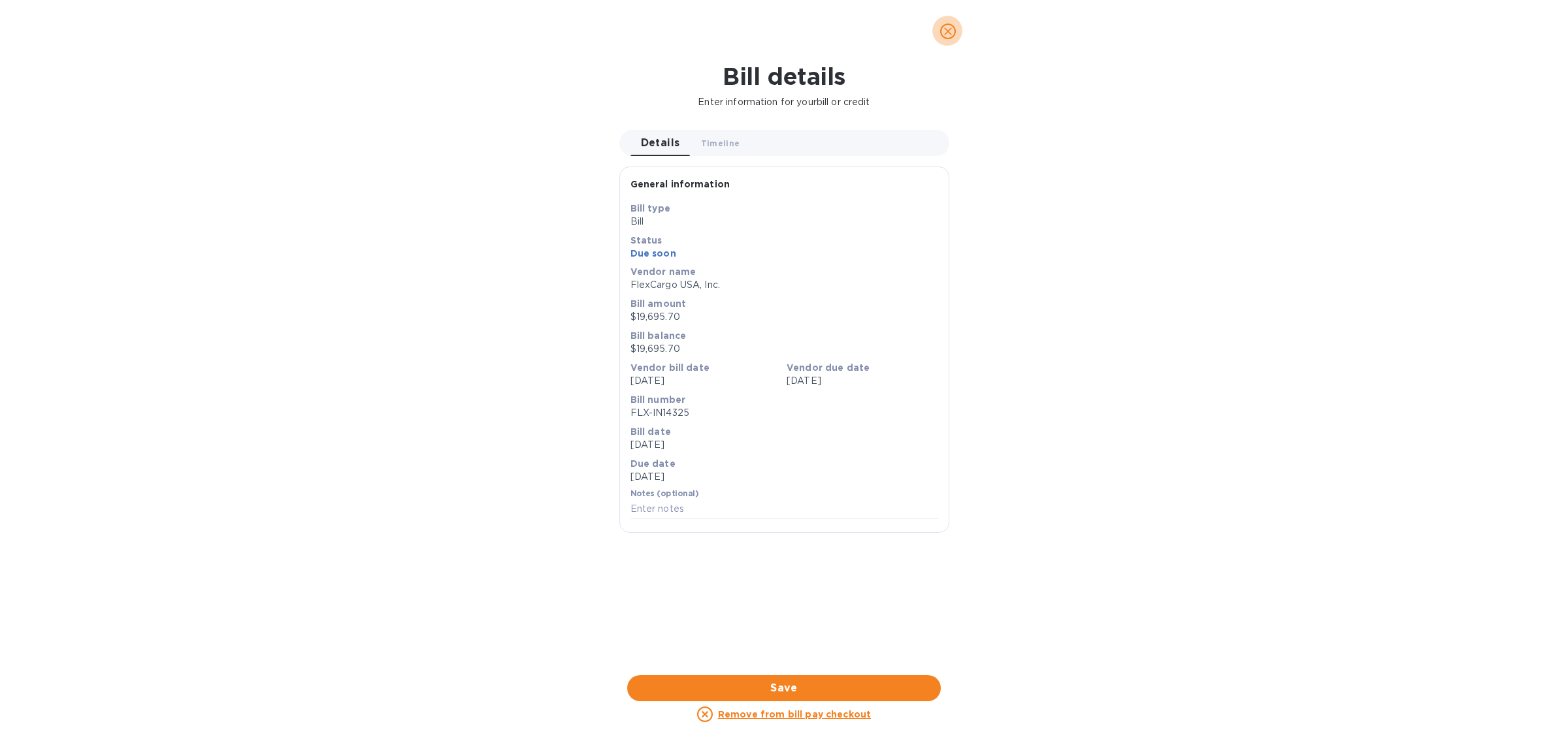
click at [948, 34] on icon "close" at bounding box center [947, 31] width 13 height 13
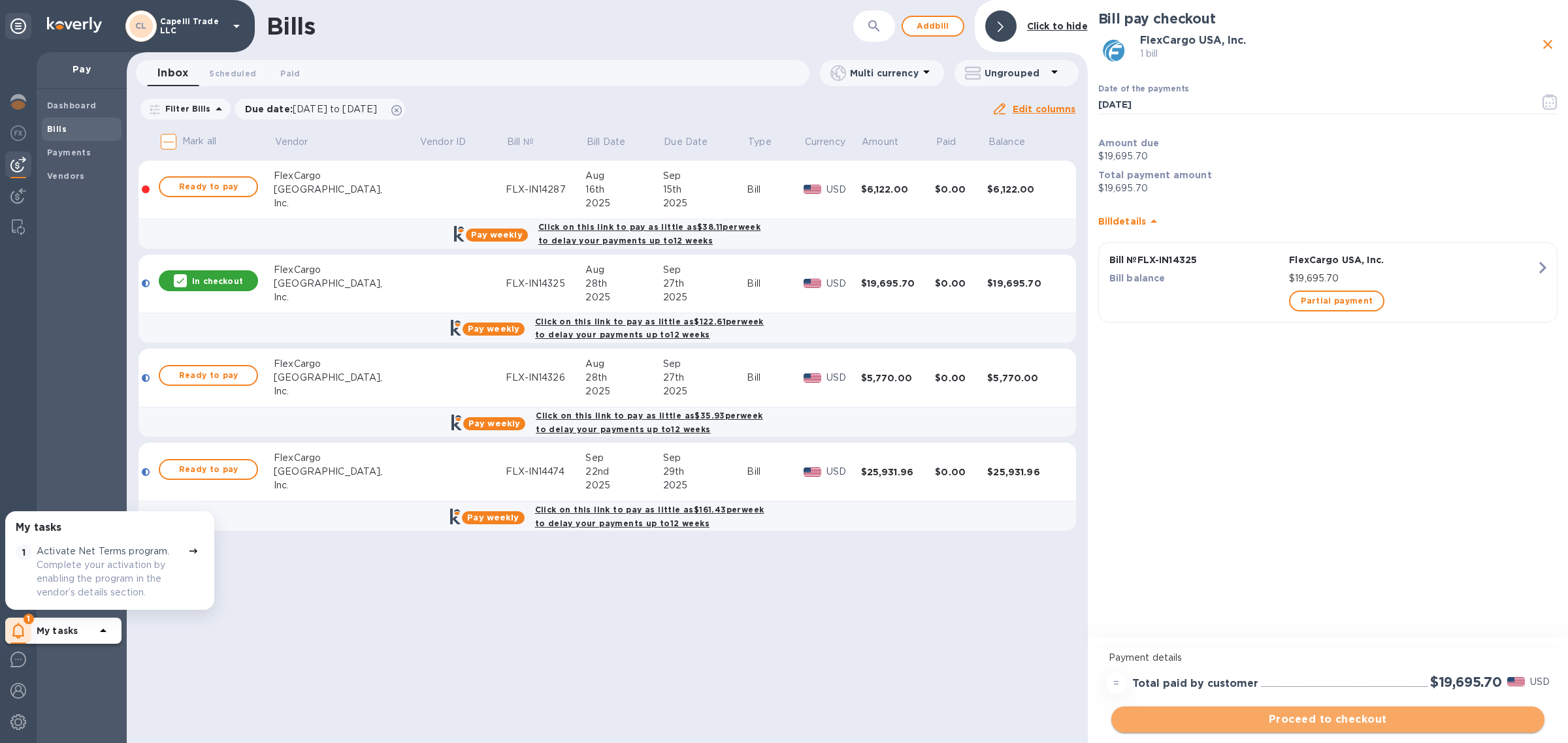
click at [1327, 722] on span "Proceed to checkout" at bounding box center [1328, 720] width 412 height 16
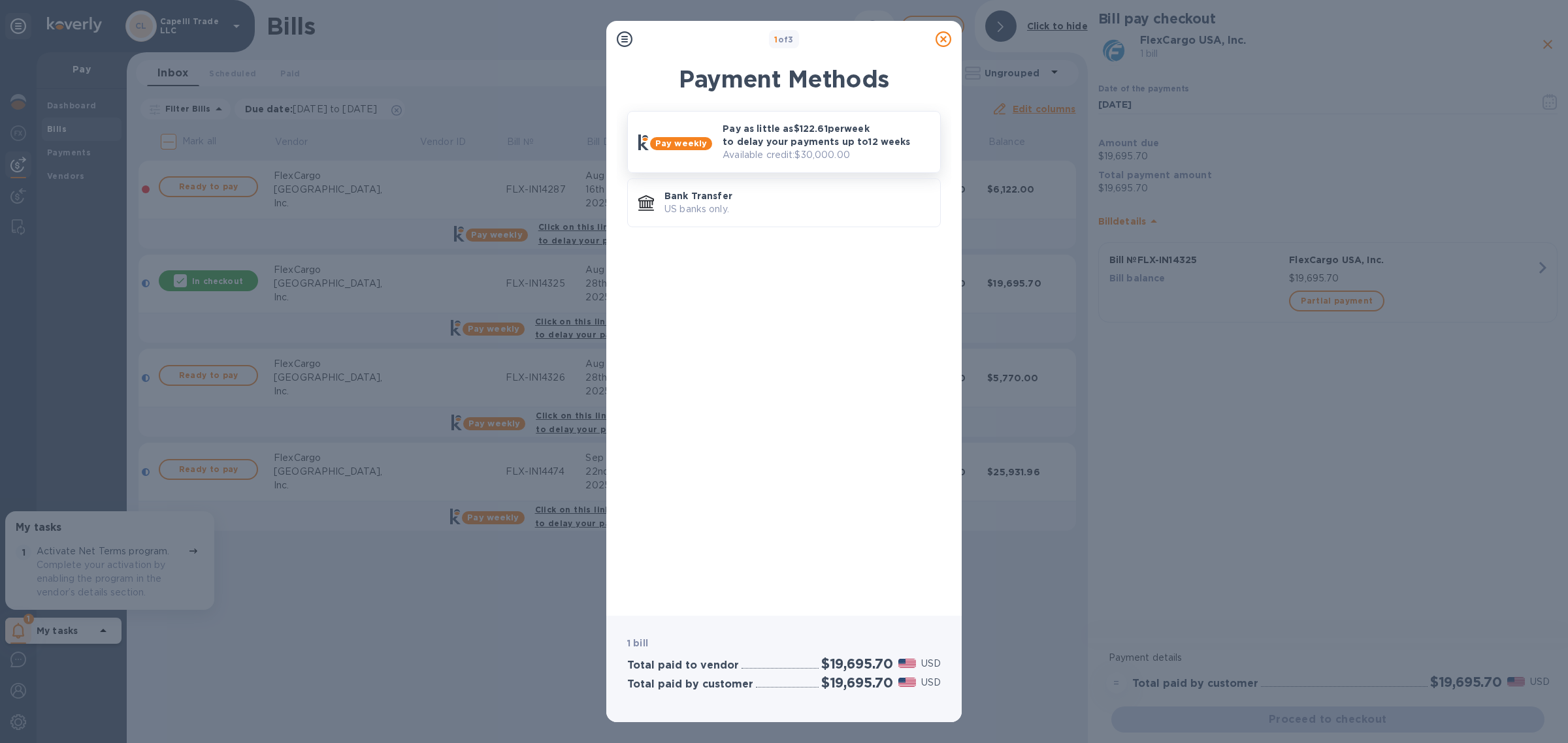
click at [725, 155] on p "Available credit: $30,000.00" at bounding box center [826, 155] width 207 height 14
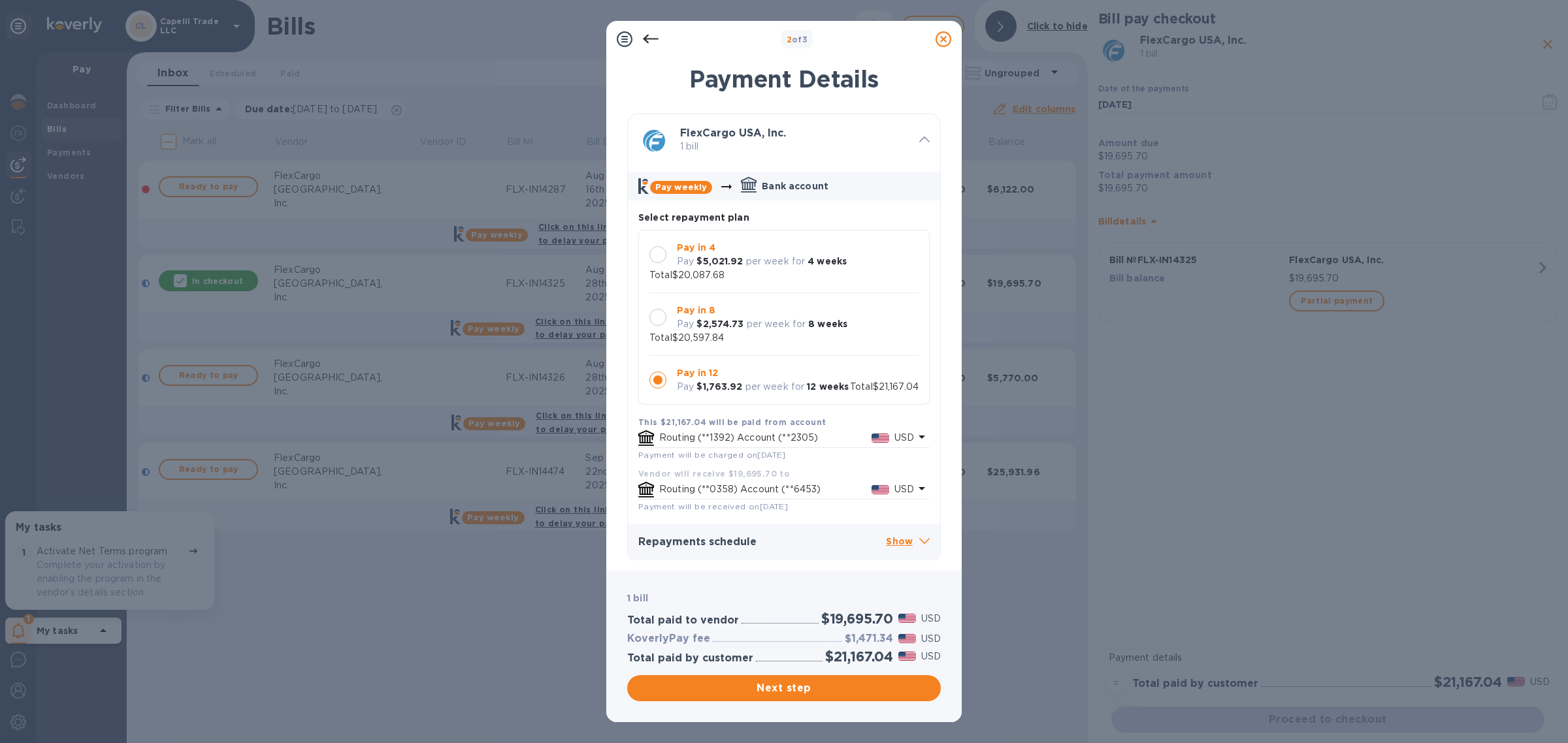
scroll to position [13, 0]
click at [657, 309] on div at bounding box center [658, 317] width 17 height 17
click at [654, 255] on div at bounding box center [658, 254] width 17 height 17
click at [650, 43] on icon at bounding box center [650, 39] width 16 height 16
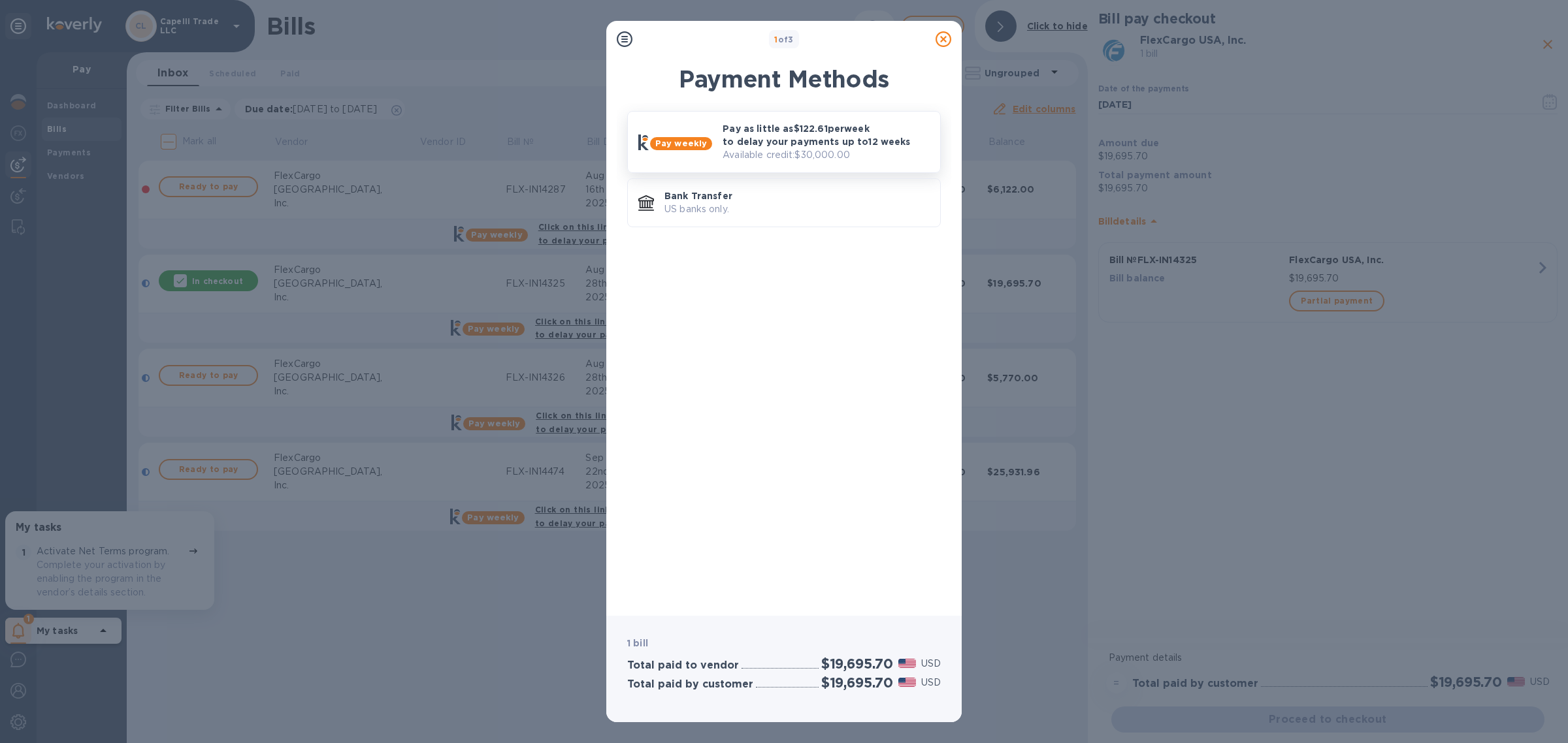
click at [769, 155] on p "Available credit: $30,000.00" at bounding box center [826, 155] width 207 height 14
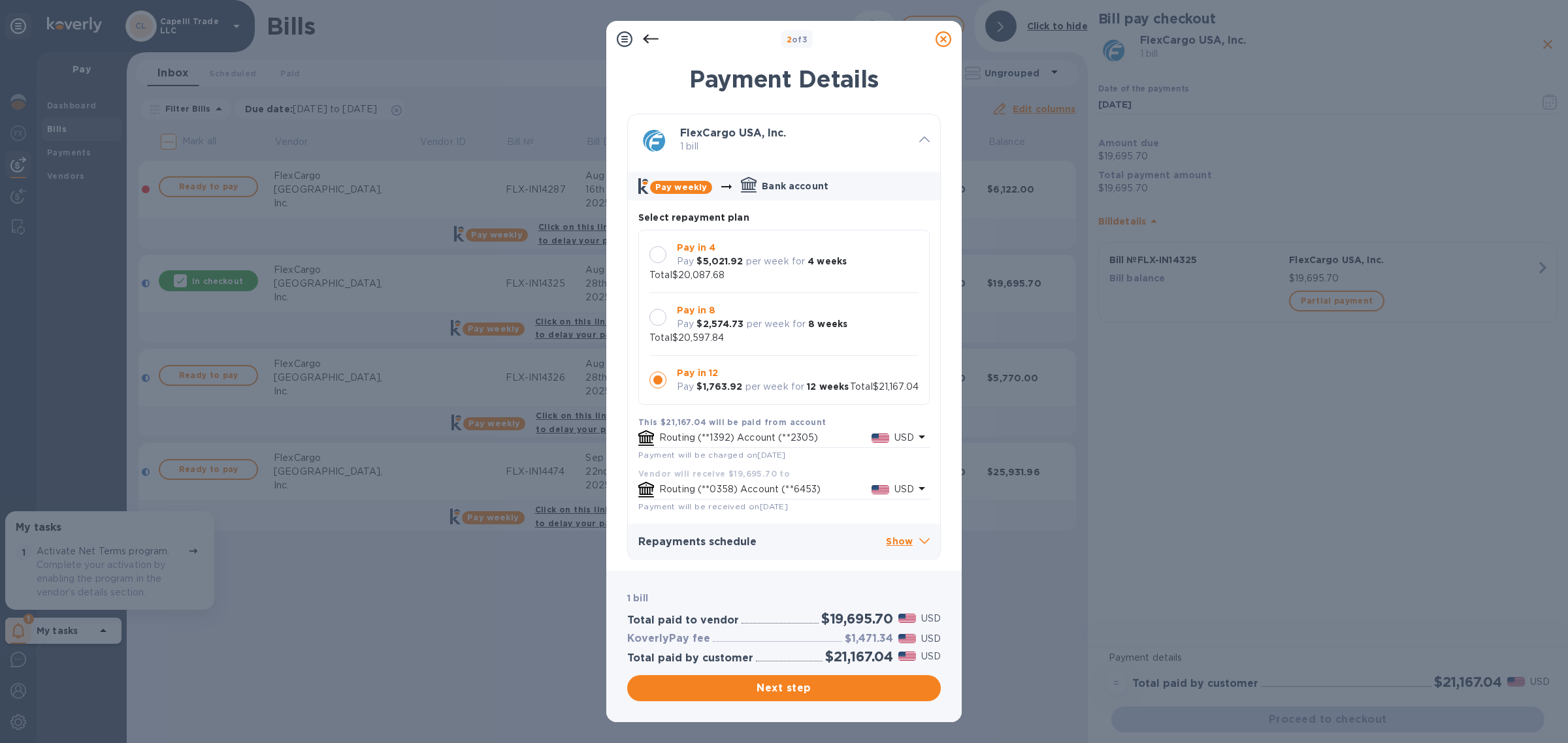
scroll to position [13, 0]
click at [661, 246] on div at bounding box center [658, 254] width 17 height 17
click at [653, 36] on icon at bounding box center [650, 39] width 16 height 16
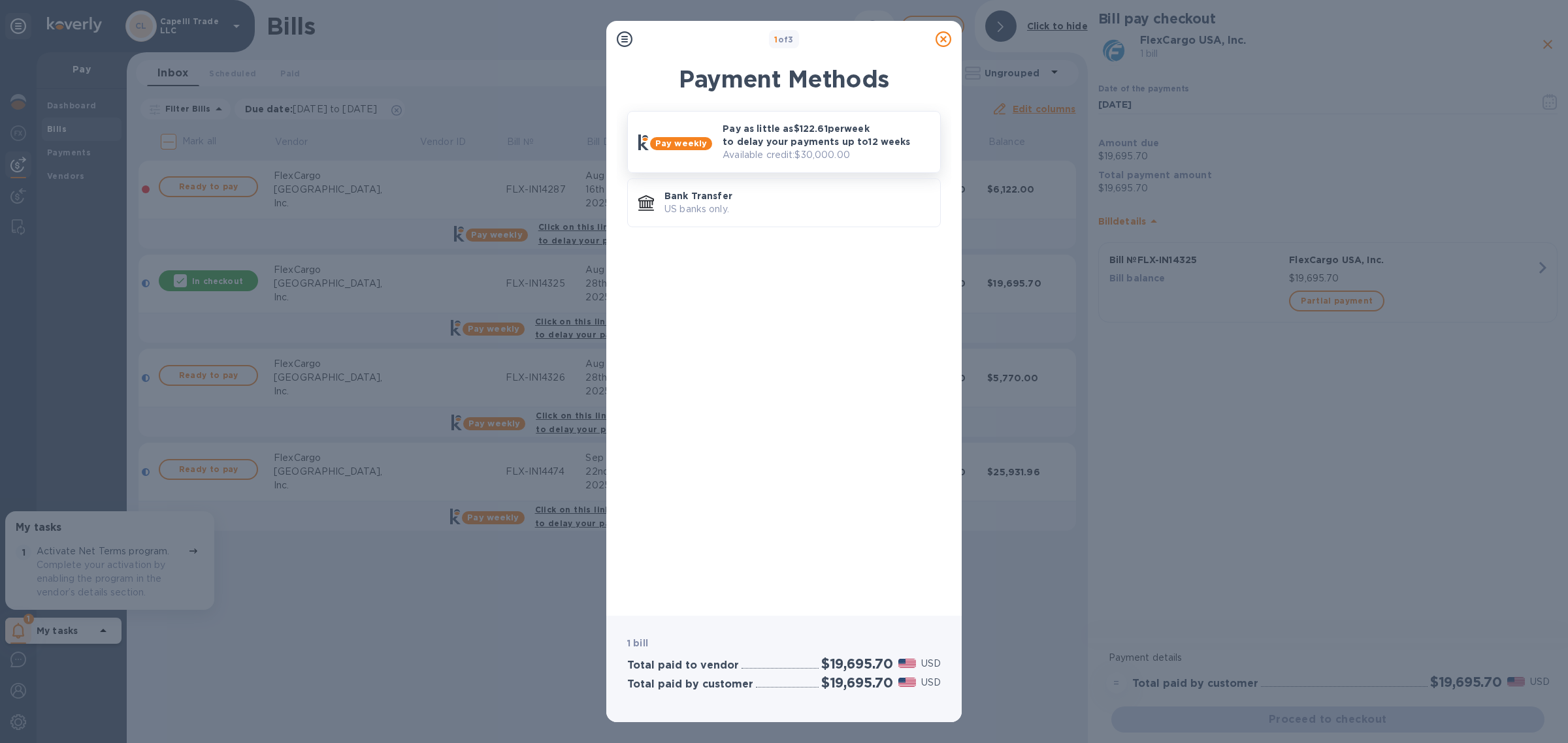
click at [722, 151] on p "Available credit: $30,000.00" at bounding box center [826, 155] width 207 height 14
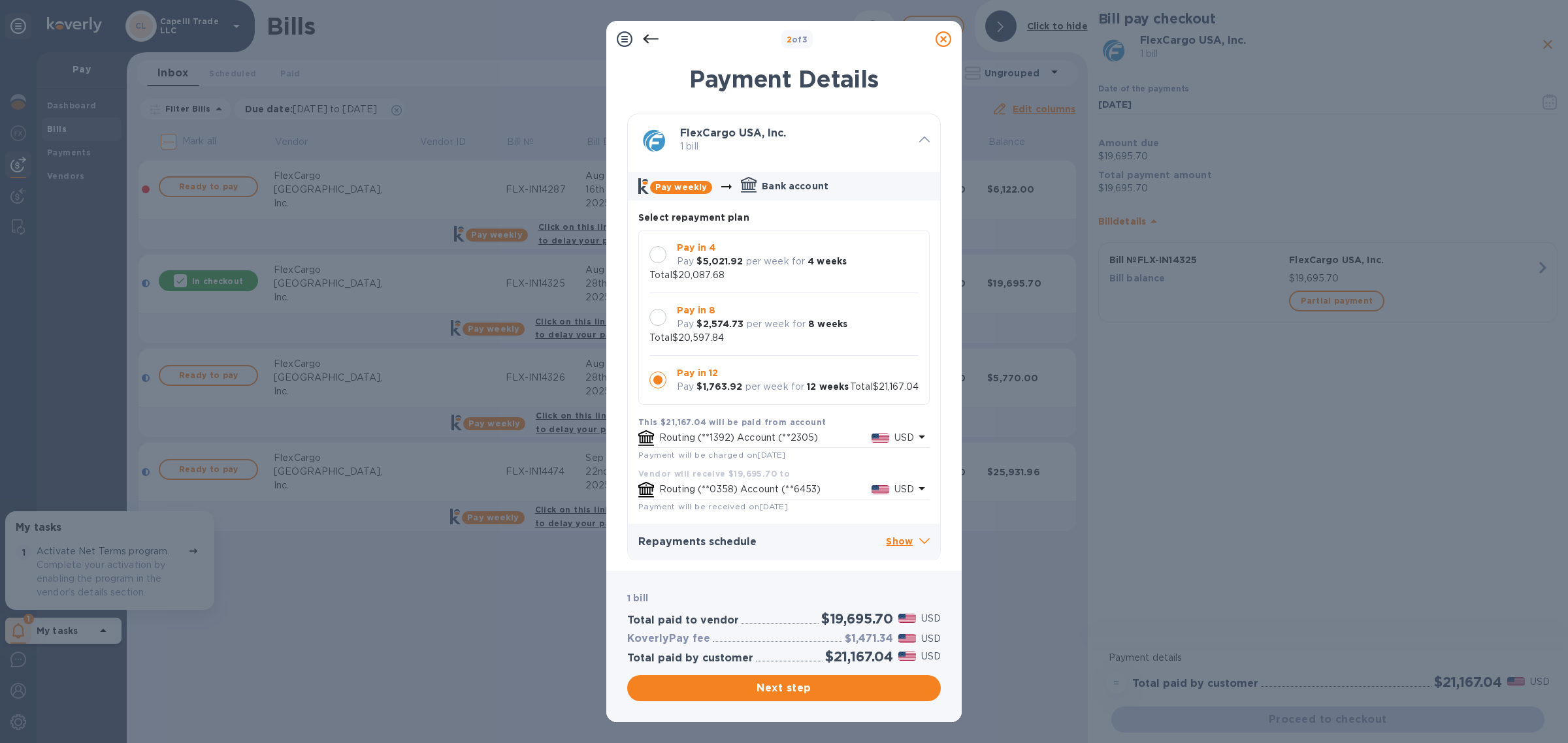
scroll to position [2, 0]
click at [919, 131] on span at bounding box center [924, 137] width 10 height 12
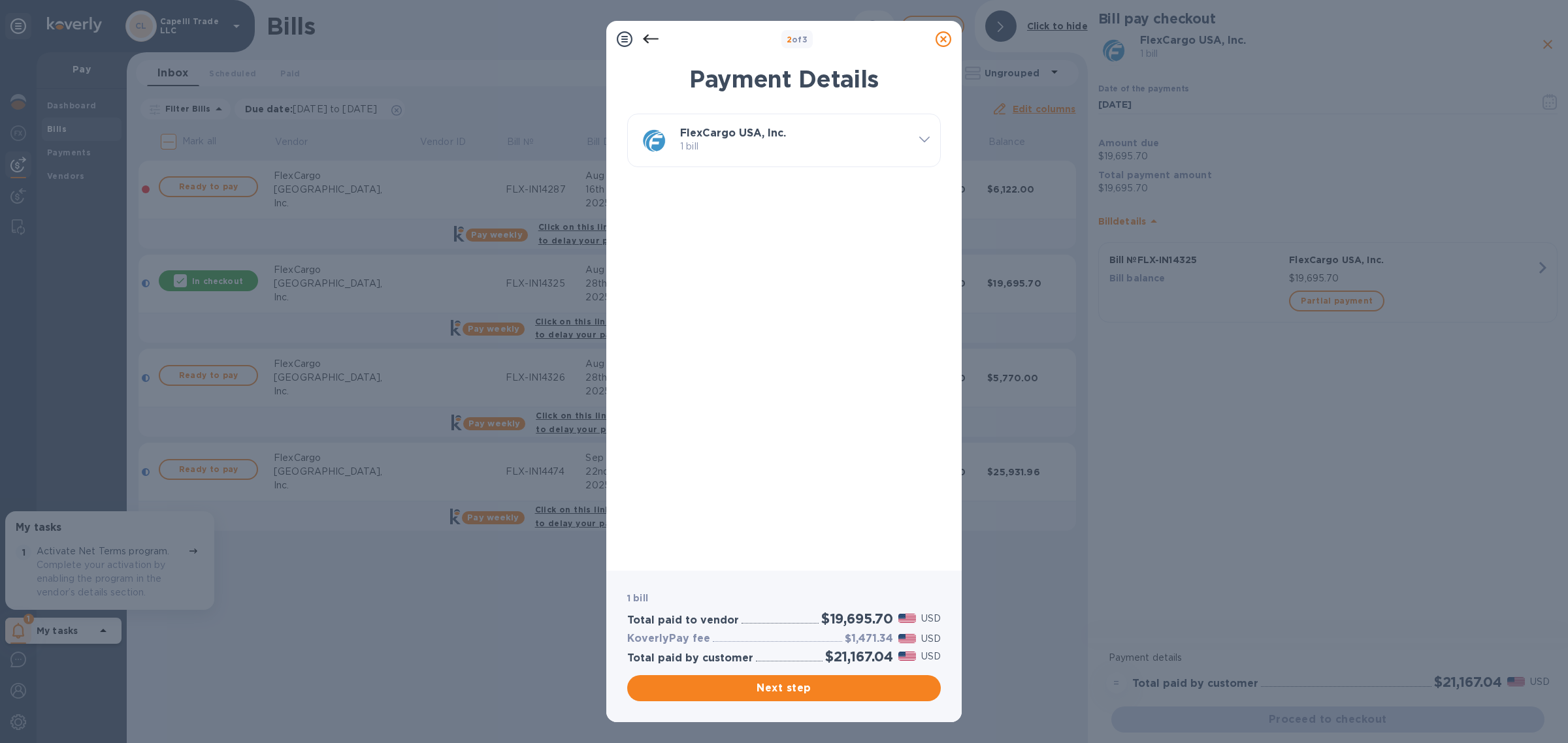
scroll to position [0, 0]
click at [648, 40] on icon at bounding box center [650, 39] width 16 height 16
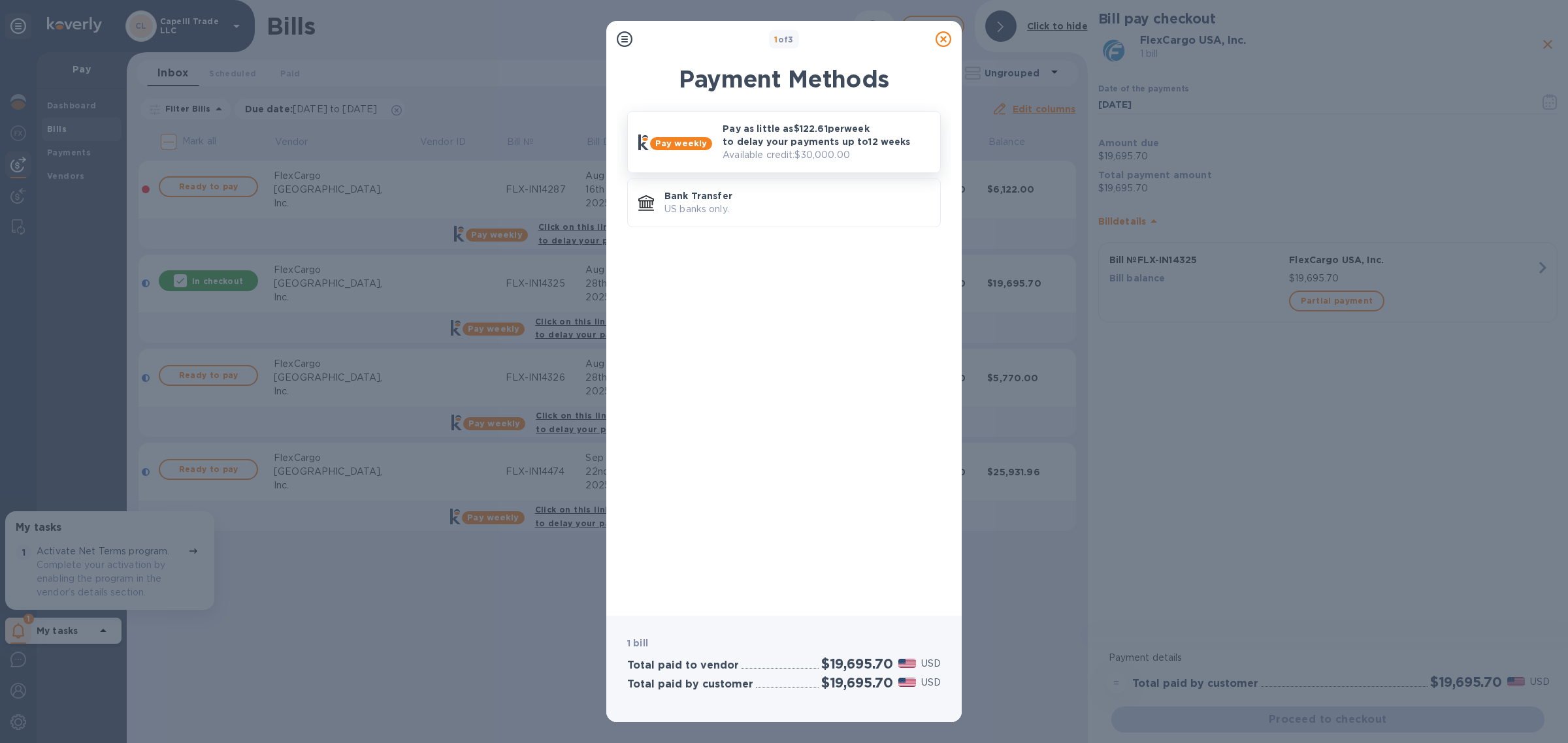
click at [848, 138] on p "Pay as little as $122.61 per week to delay your payments up to 12 weeks" at bounding box center [826, 135] width 207 height 26
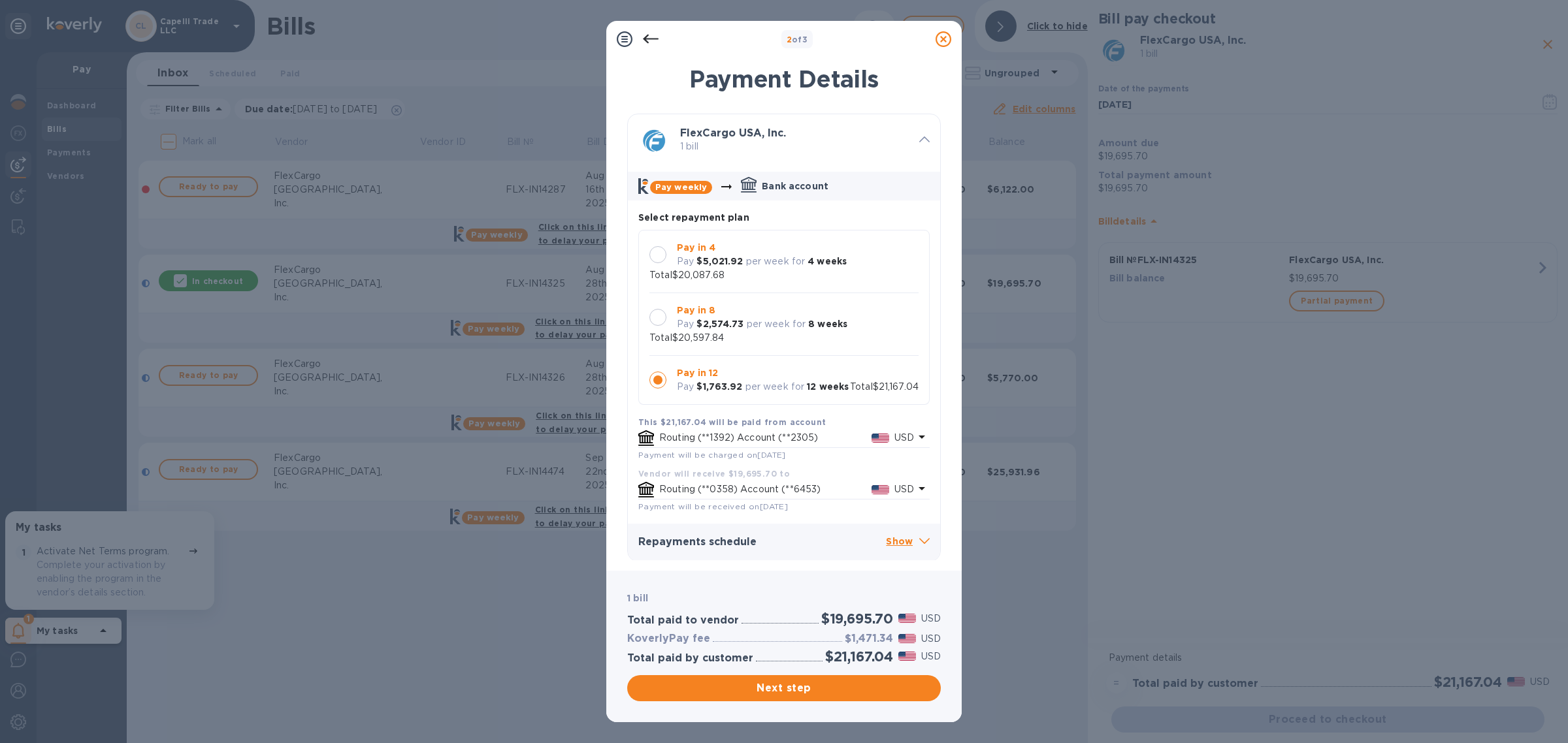
click at [659, 252] on div at bounding box center [658, 254] width 17 height 17
click at [665, 309] on div at bounding box center [658, 317] width 17 height 17
click at [662, 252] on div at bounding box center [658, 254] width 17 height 17
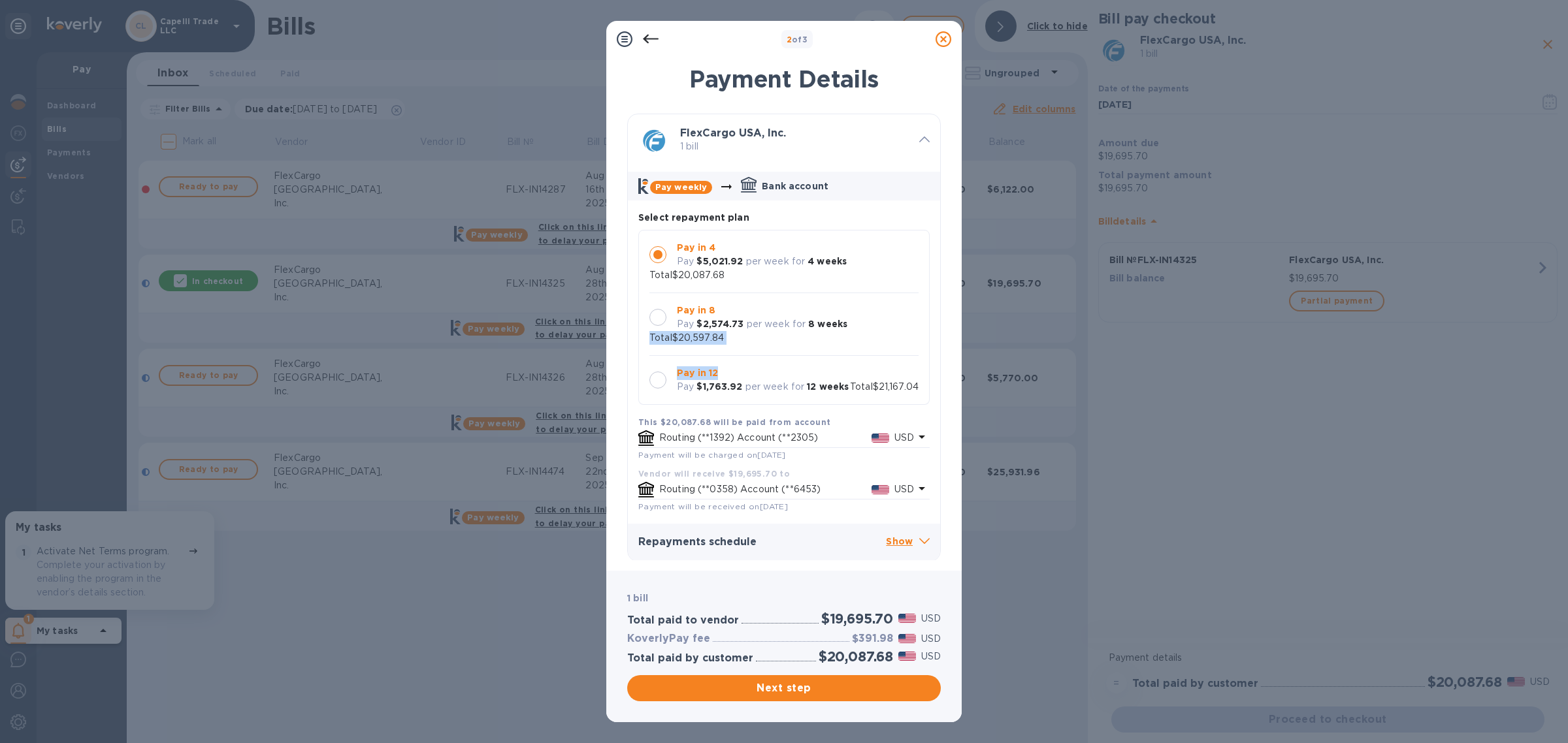
drag, startPoint x: 935, startPoint y: 340, endPoint x: 936, endPoint y: 356, distance: 16.0
click at [936, 356] on div "FlexCargo USA, Inc. 1 bill Pay weekly Bank account Select repayment plan Pay in…" at bounding box center [784, 337] width 313 height 447
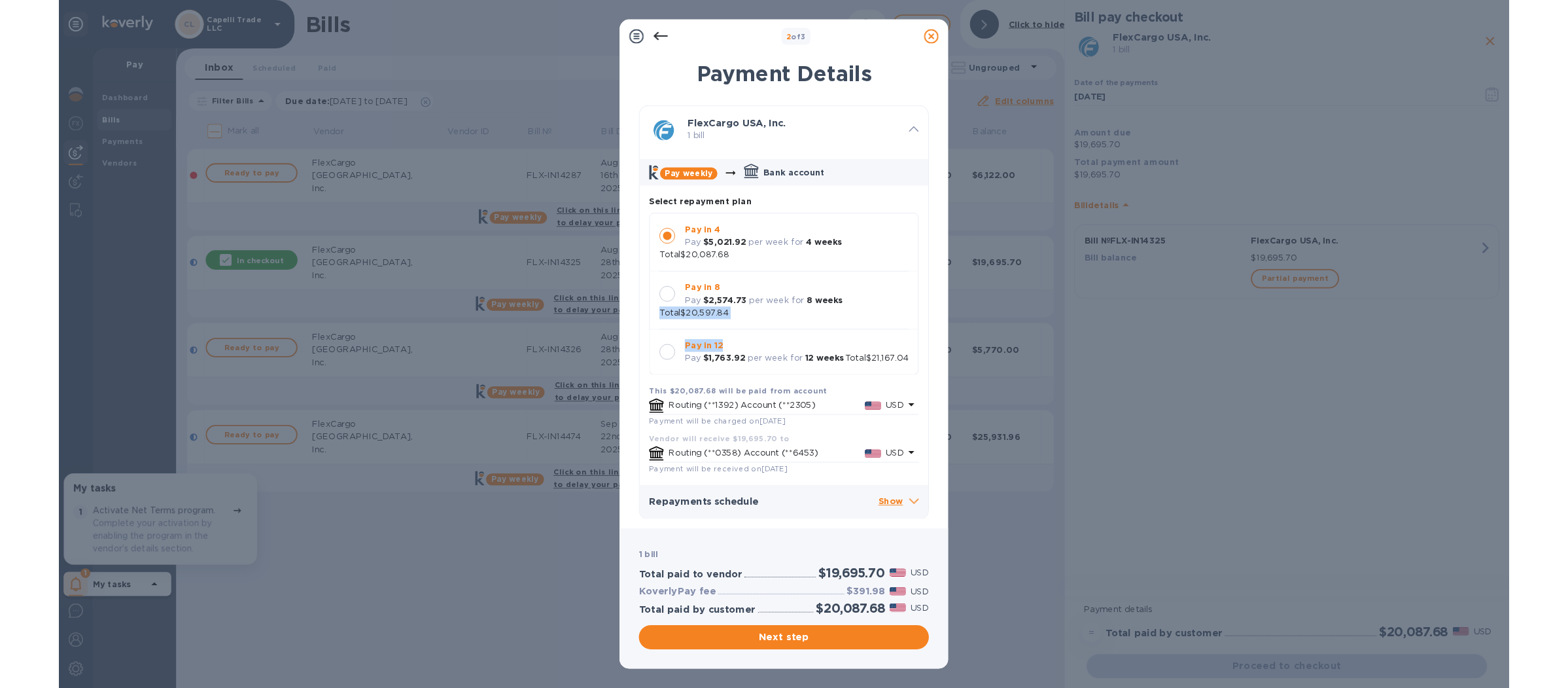
scroll to position [2, 0]
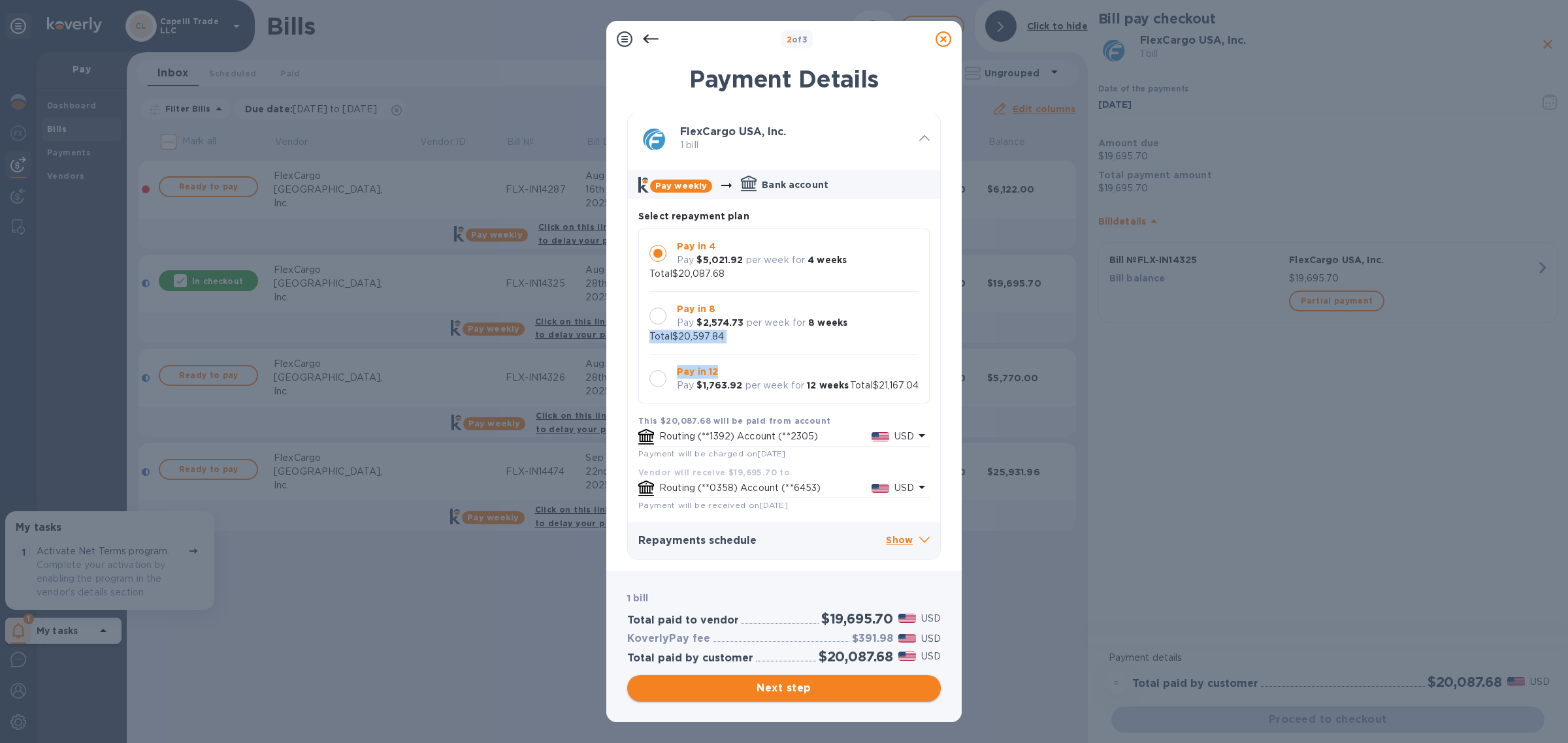
click at [764, 694] on span "Next step" at bounding box center [784, 688] width 293 height 16
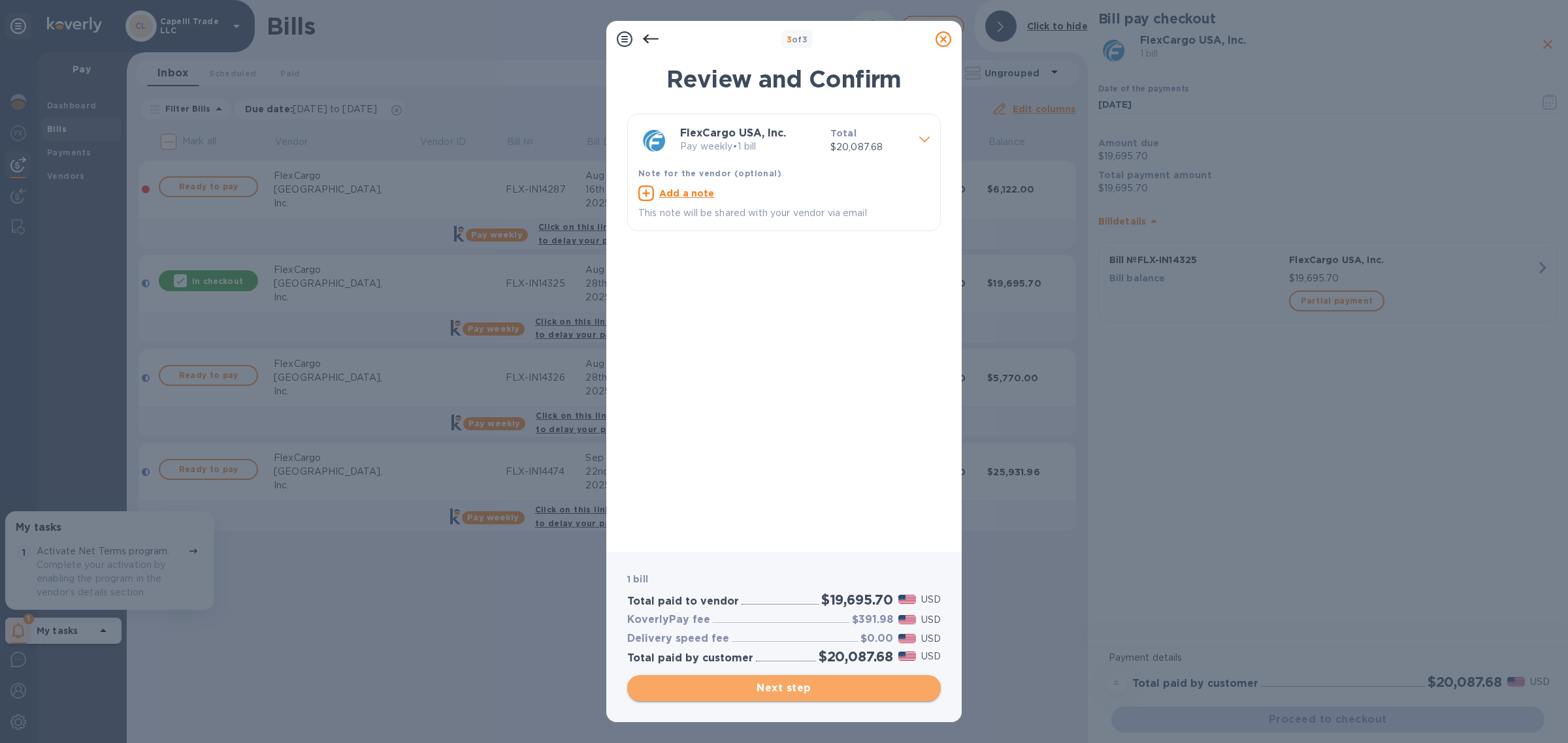
click at [773, 687] on span "Next step" at bounding box center [784, 688] width 293 height 16
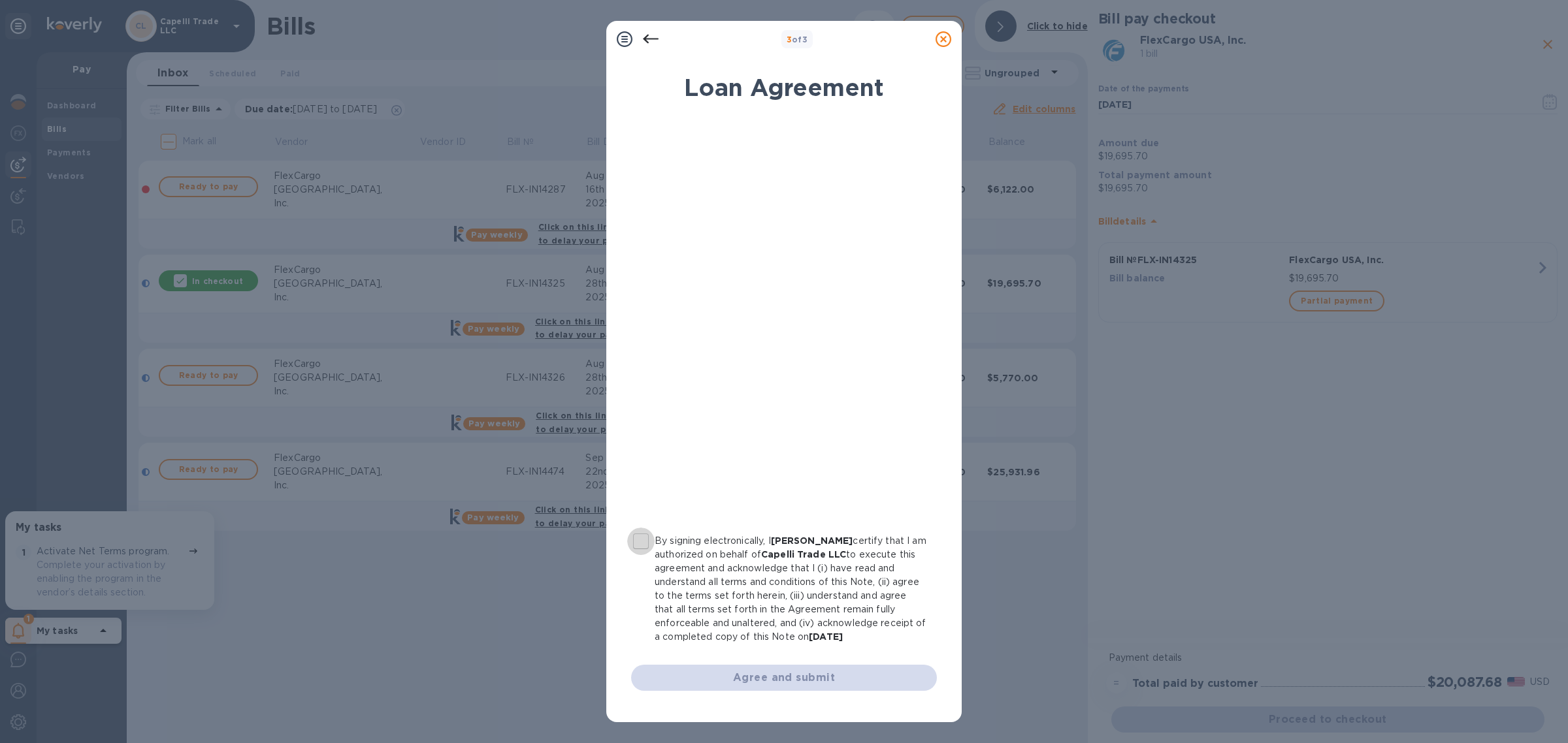
click at [648, 537] on input "By signing electronically, I Tal Gilboa certify that I am authorized on behalf …" at bounding box center [641, 542] width 27 height 27
checkbox input "true"
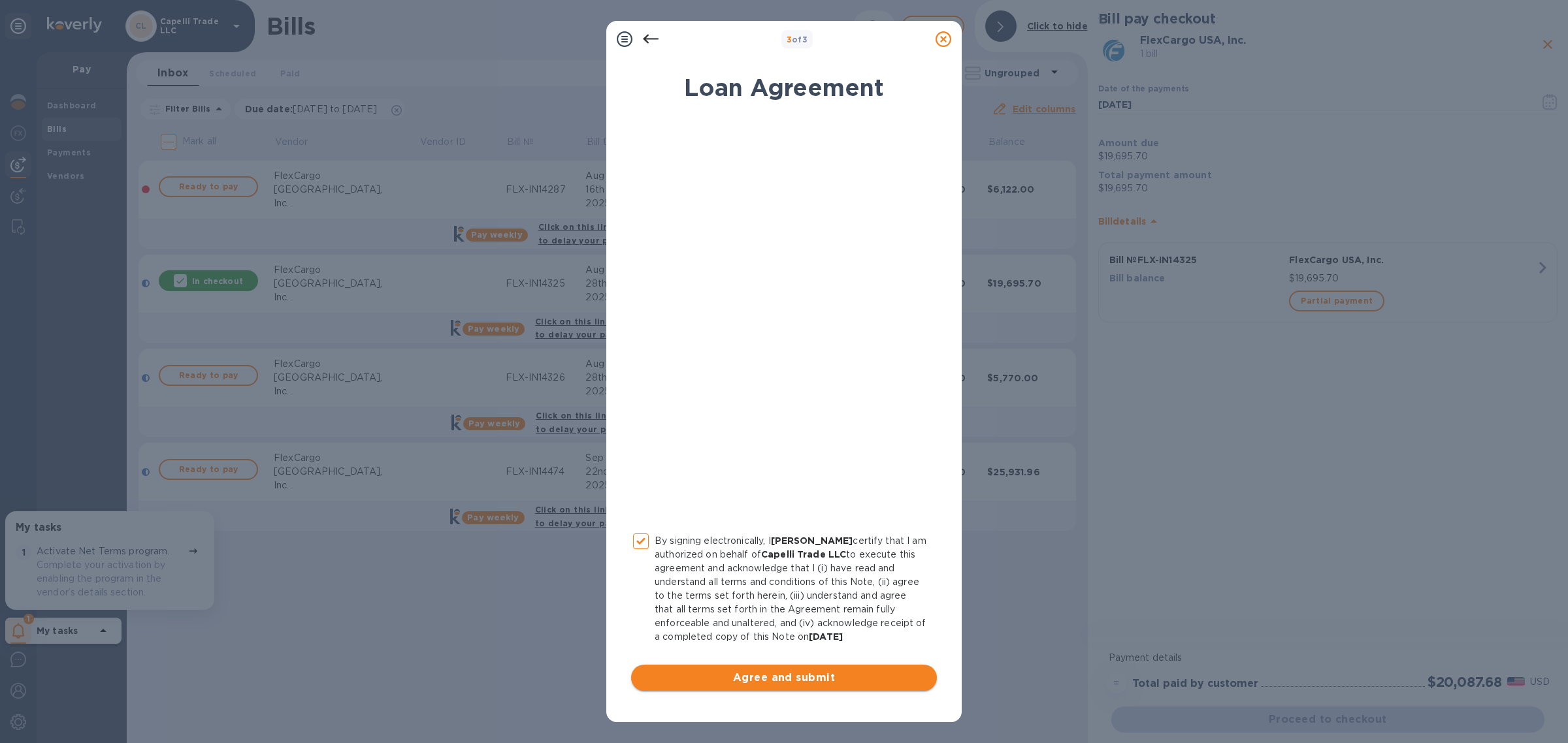
click at [782, 680] on span "Agree and submit" at bounding box center [784, 678] width 285 height 16
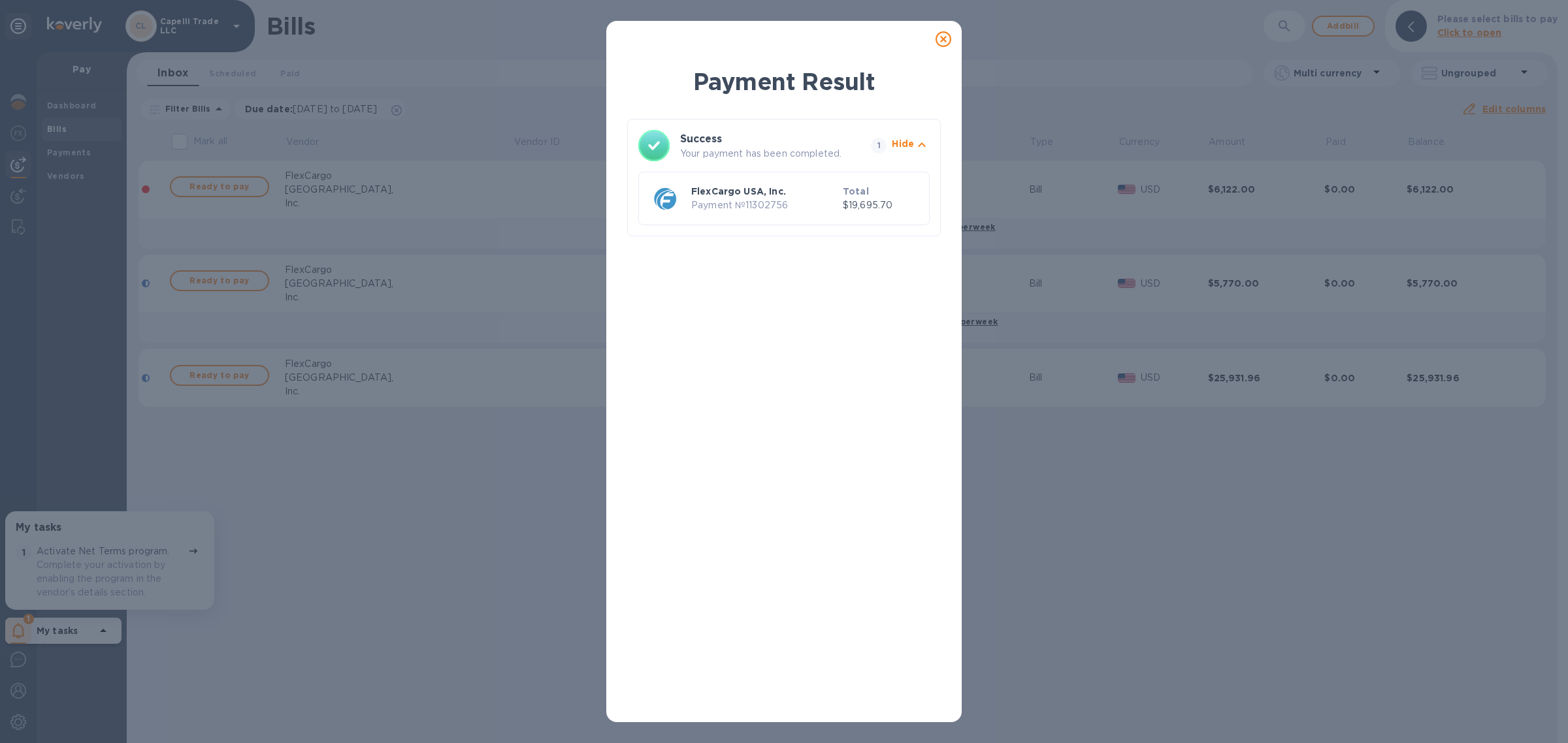
click at [782, 199] on p "Payment № 11302756" at bounding box center [764, 206] width 146 height 14
click at [793, 181] on div "FlexCargo USA, Inc. Payment № 11302756 Total $19,695.70" at bounding box center [784, 198] width 274 height 36
click at [771, 206] on p "Payment № 11302756" at bounding box center [764, 206] width 146 height 14
click at [740, 201] on p "Payment № 11302756" at bounding box center [764, 206] width 146 height 14
click at [905, 145] on p "Hide" at bounding box center [903, 144] width 22 height 13
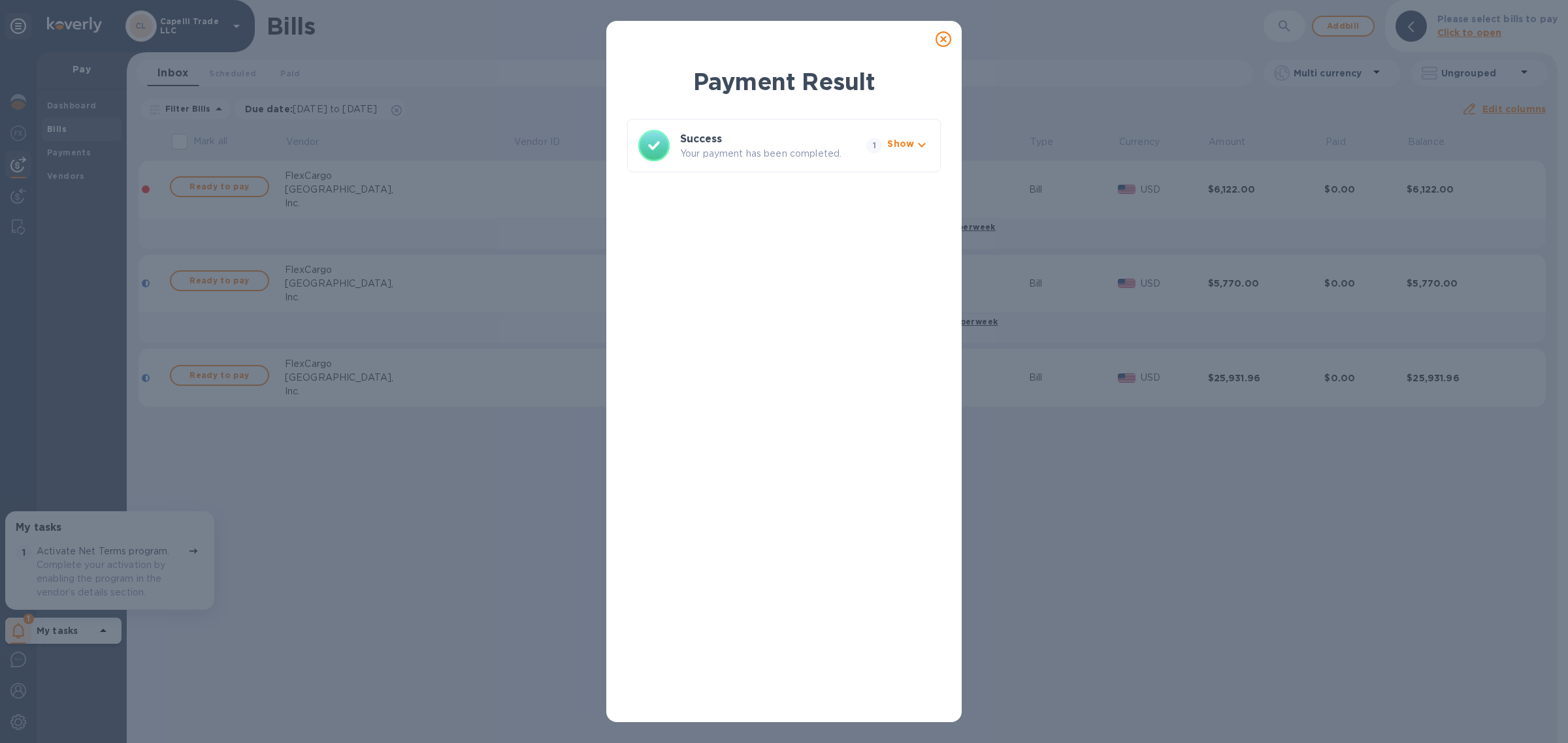
click at [905, 145] on p "Show" at bounding box center [900, 144] width 27 height 13
click at [945, 37] on icon at bounding box center [943, 39] width 16 height 16
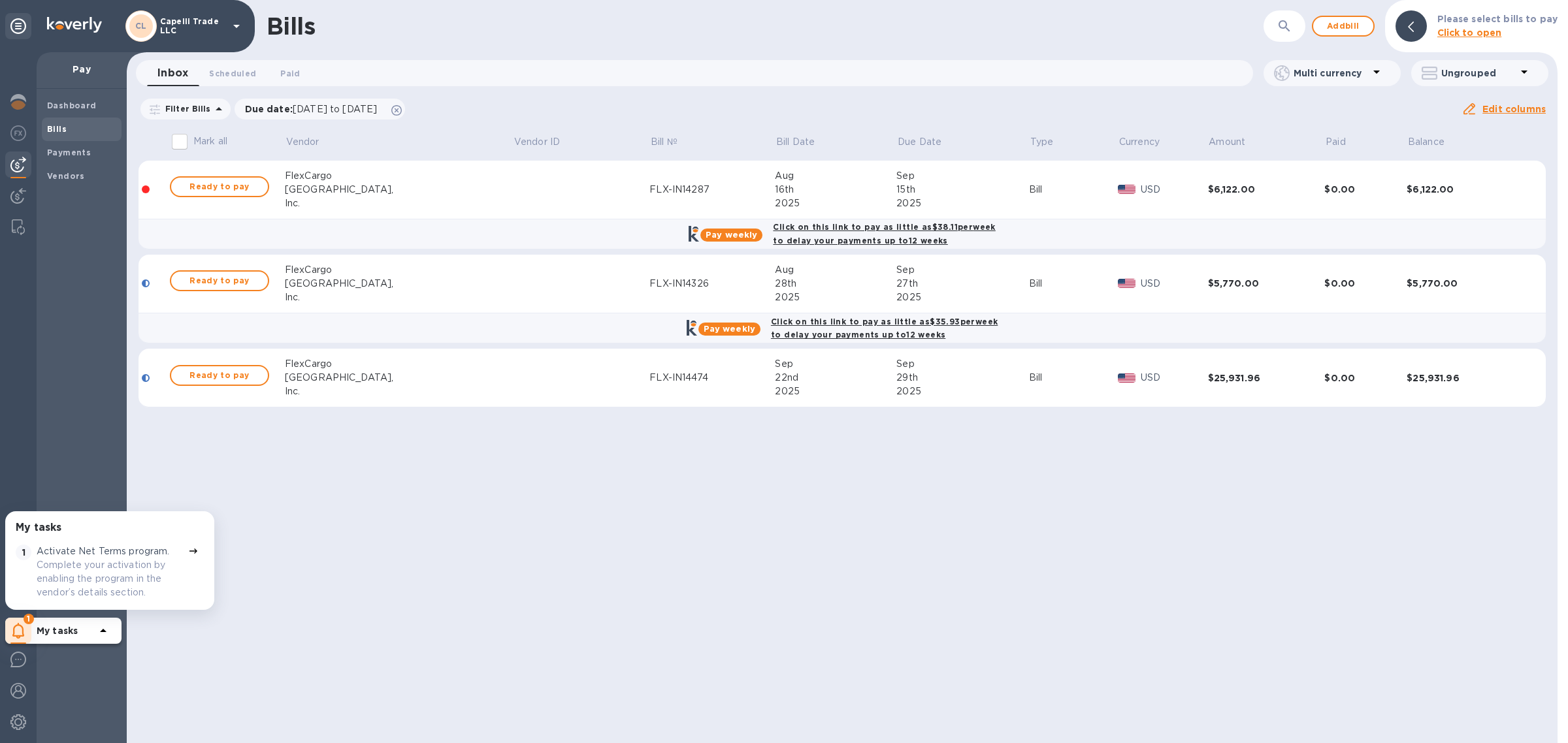
click at [1093, 650] on div "Bills ​ Add bill Please select bills to pay Click to open Inbox 0 Scheduled 0 P…" at bounding box center [841, 371] width 1431 height 743
